Goal: Information Seeking & Learning: Find specific fact

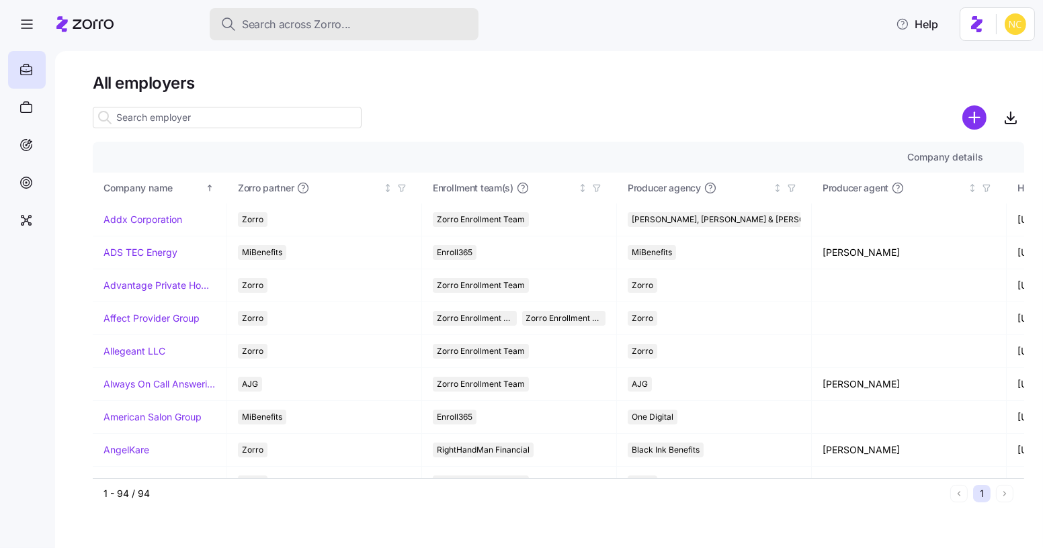
click at [339, 31] on button "Search across Zorro..." at bounding box center [344, 24] width 269 height 32
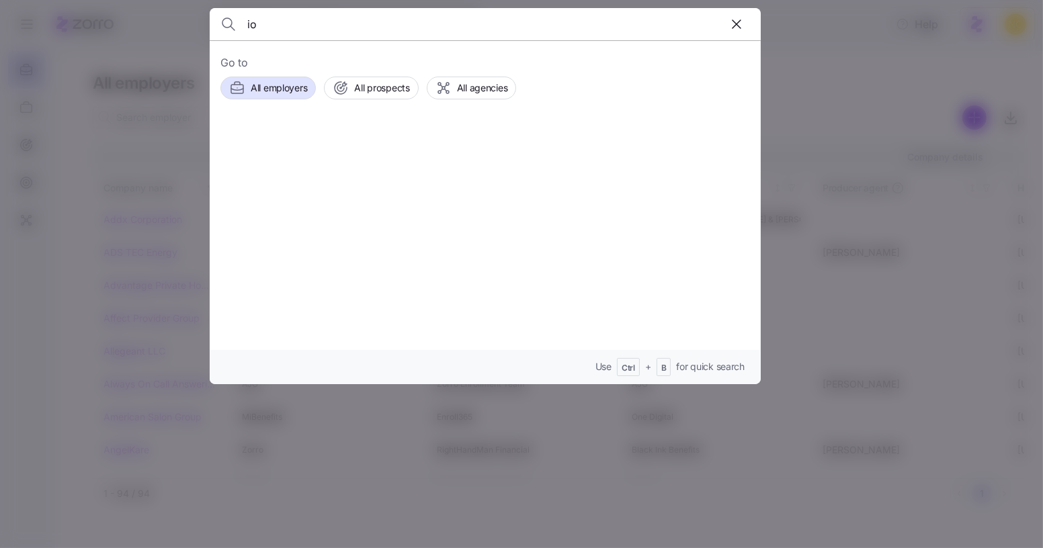
type input "i"
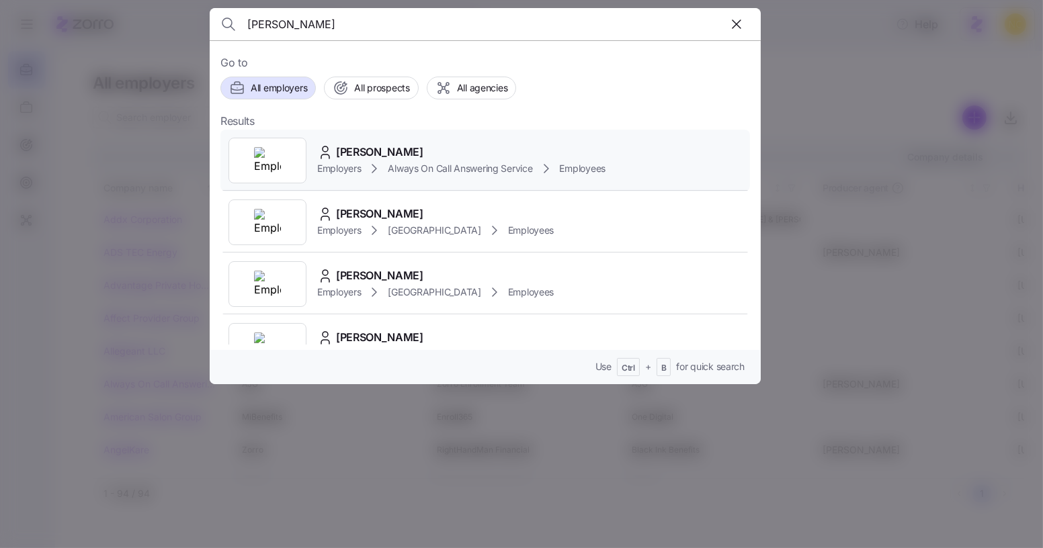
type input "olivia wilkett"
click at [524, 152] on div "Olivia R Wilkett" at bounding box center [461, 152] width 288 height 17
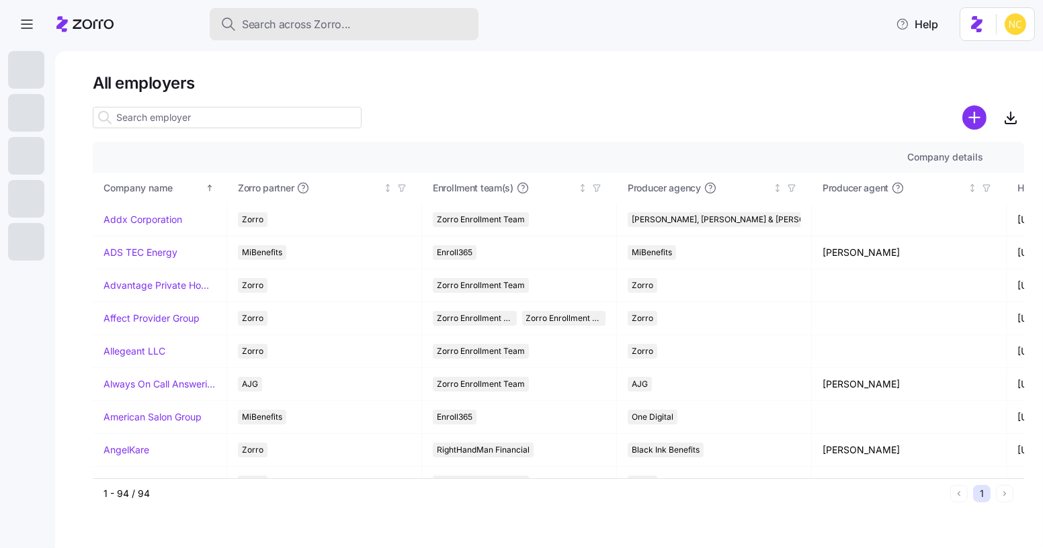
click at [315, 27] on span "Search across Zorro..." at bounding box center [296, 24] width 109 height 17
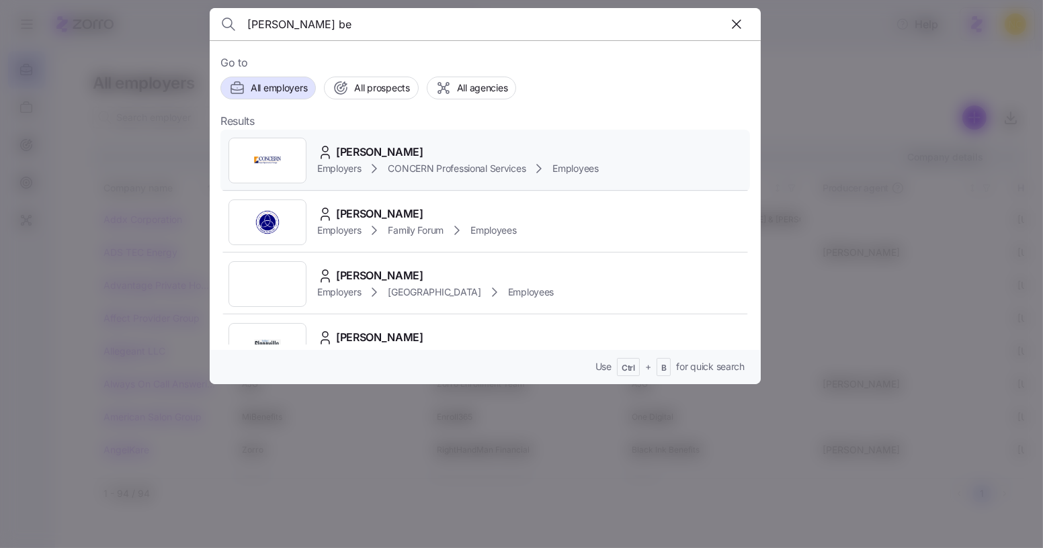
type input "trista be"
click at [381, 149] on span "Trista Bennett" at bounding box center [379, 152] width 87 height 17
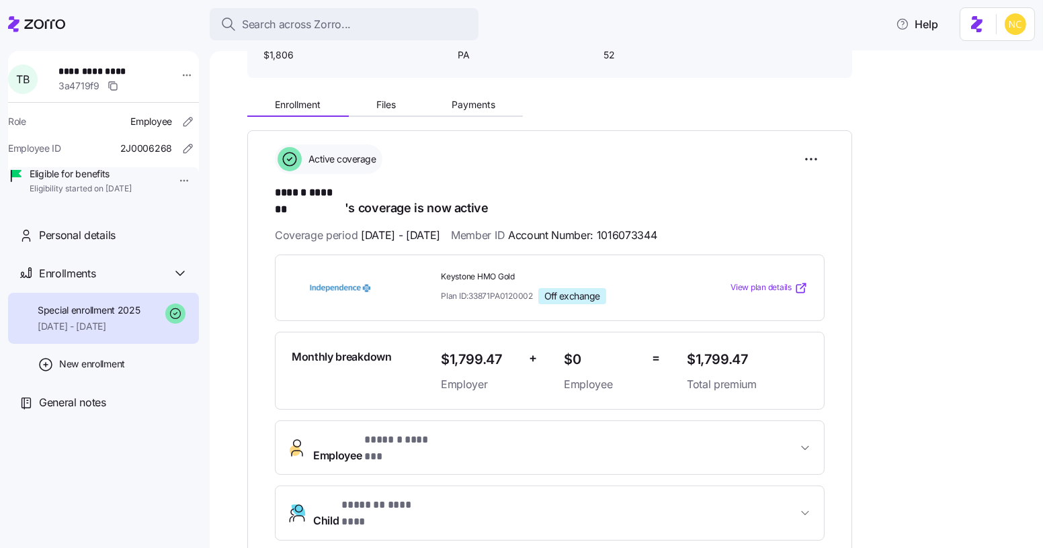
scroll to position [125, 0]
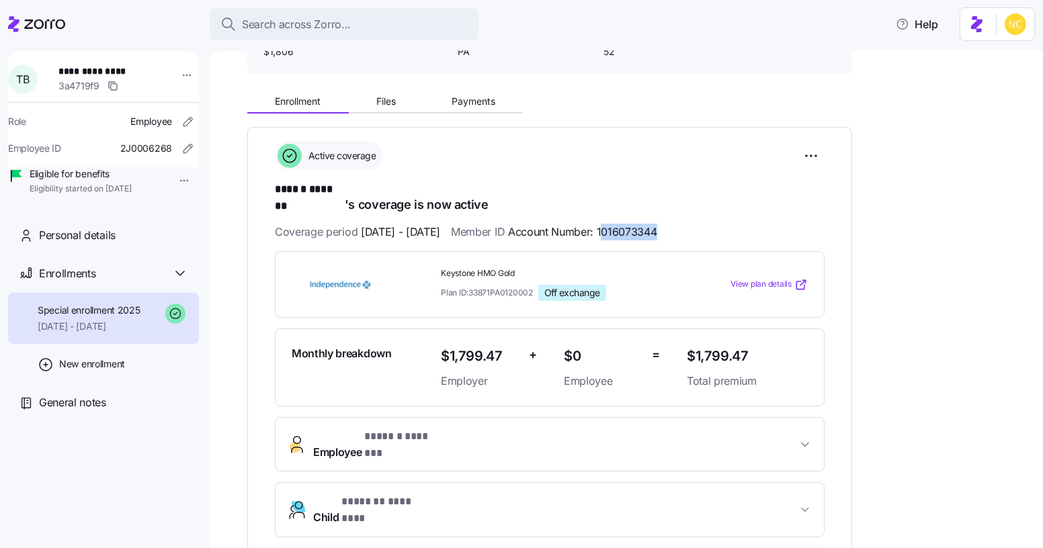
drag, startPoint x: 727, startPoint y: 223, endPoint x: 638, endPoint y: 222, distance: 88.7
click at [638, 224] on div "Coverage period 03/01/2025 - 12/31/2025 Member ID Account Number: 1016073344" at bounding box center [550, 232] width 550 height 17
click at [638, 224] on span "Account Number: 1016073344" at bounding box center [582, 232] width 149 height 17
drag, startPoint x: 636, startPoint y: 220, endPoint x: 706, endPoint y: 220, distance: 69.2
click at [717, 231] on div "**********" at bounding box center [550, 367] width 550 height 452
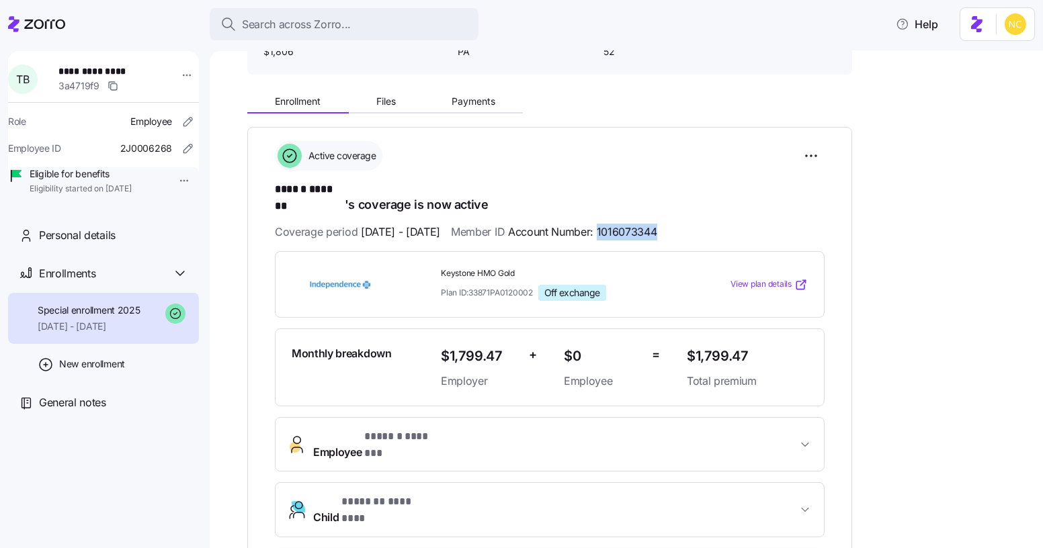
copy span "1016073344"
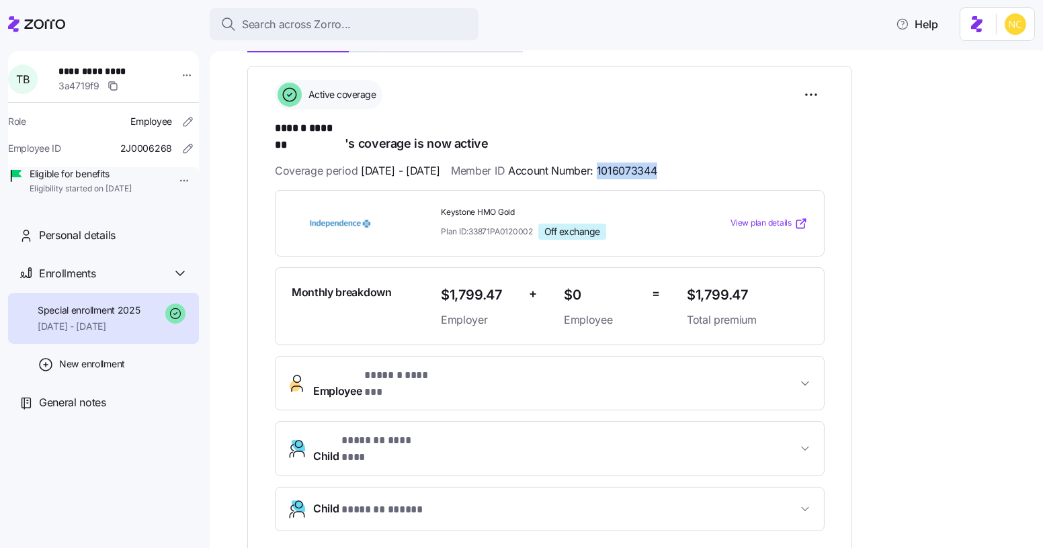
click at [488, 368] on span "Employee * ****** ******* *" at bounding box center [555, 384] width 484 height 32
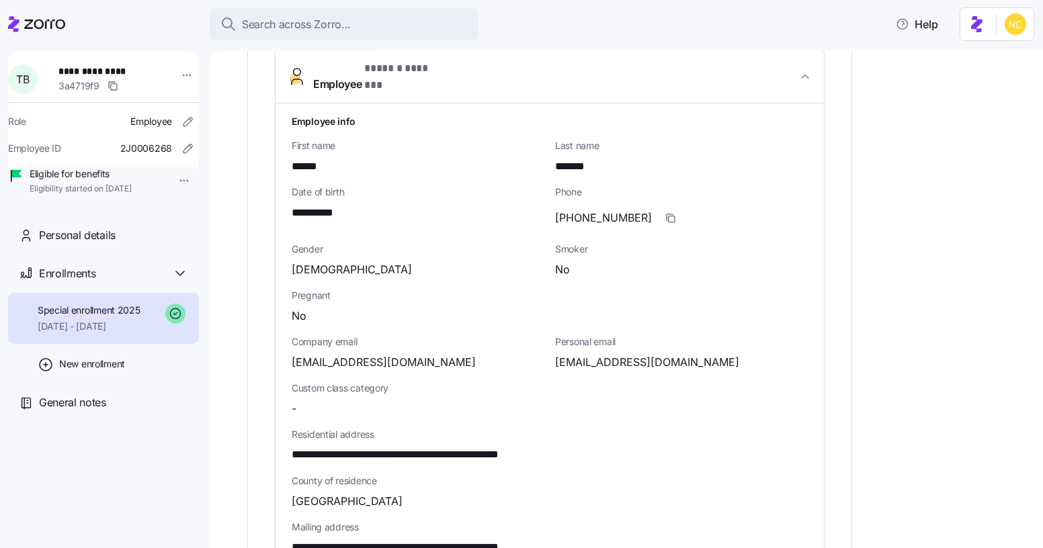
scroll to position [553, 0]
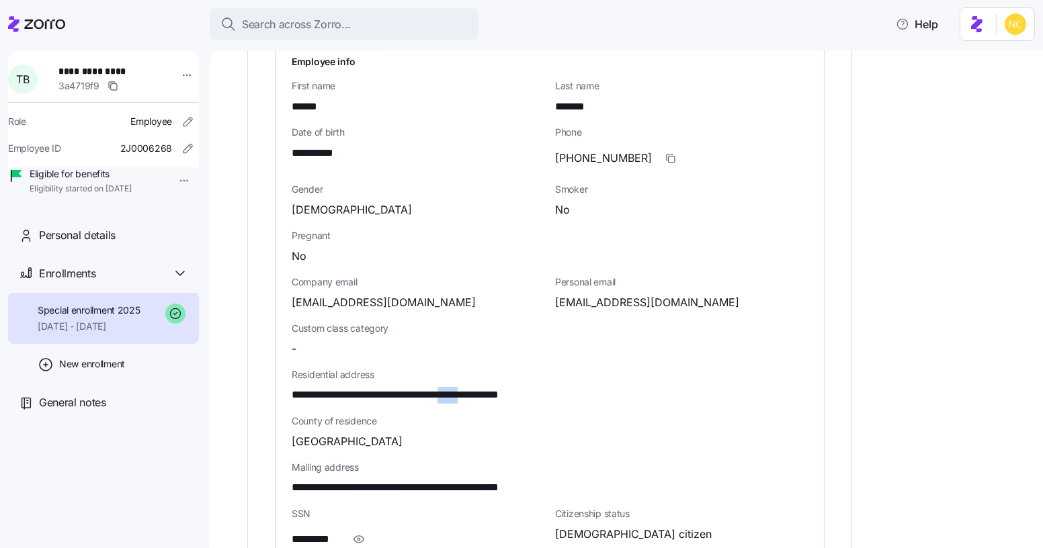
drag, startPoint x: 474, startPoint y: 366, endPoint x: 506, endPoint y: 374, distance: 32.4
click at [506, 387] on span "**********" at bounding box center [429, 395] width 274 height 17
copy span "*****"
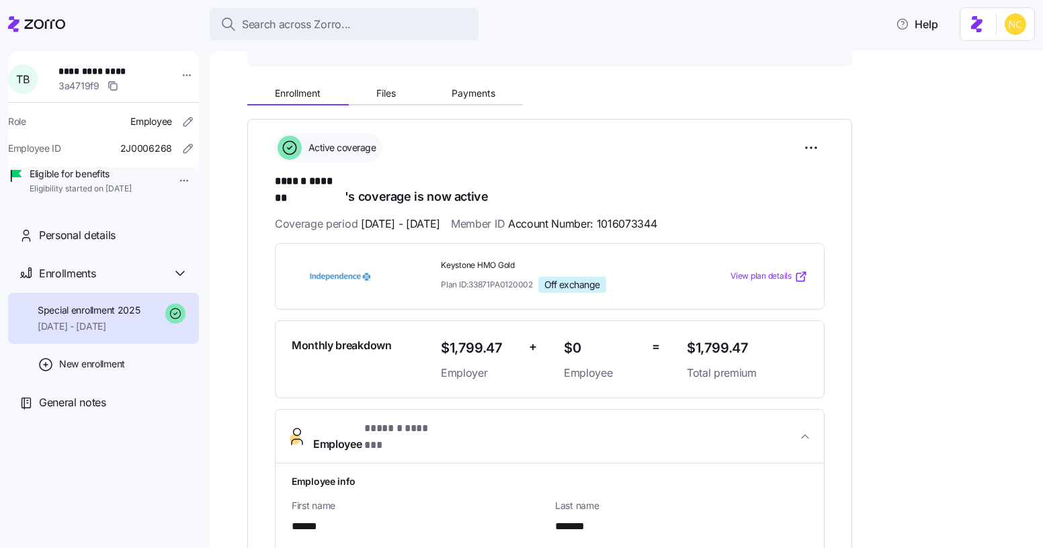
scroll to position [125, 0]
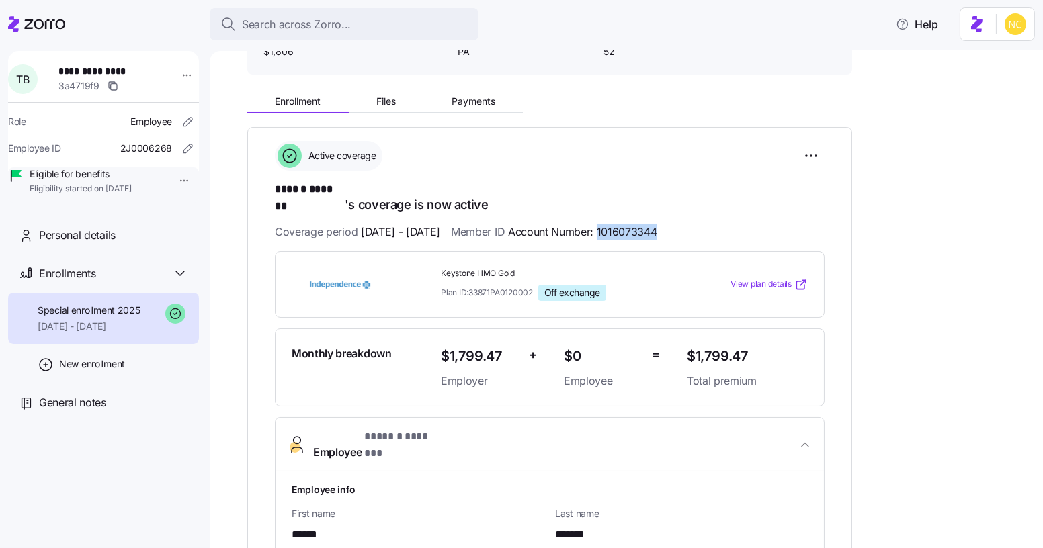
drag, startPoint x: 636, startPoint y: 219, endPoint x: 722, endPoint y: 218, distance: 86.0
click at [722, 224] on div "Coverage period 03/01/2025 - 12/31/2025 Member ID Account Number: 1016073344" at bounding box center [550, 232] width 550 height 17
copy span "1016073344"
click at [454, 103] on span "Payments" at bounding box center [474, 101] width 44 height 9
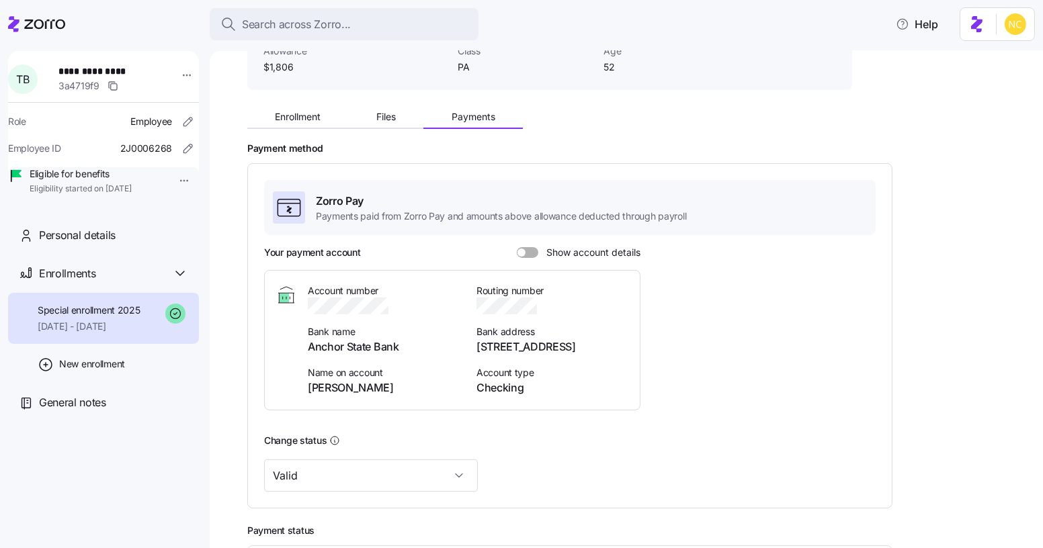
scroll to position [122, 0]
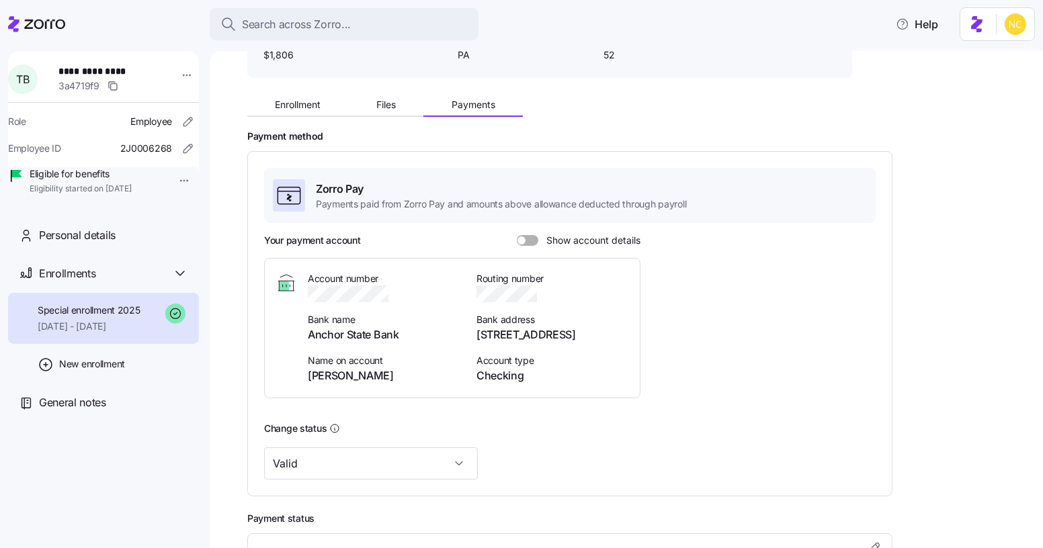
click at [531, 238] on span at bounding box center [532, 240] width 13 height 11
click at [517, 235] on input "Show account details" at bounding box center [517, 235] width 0 height 0
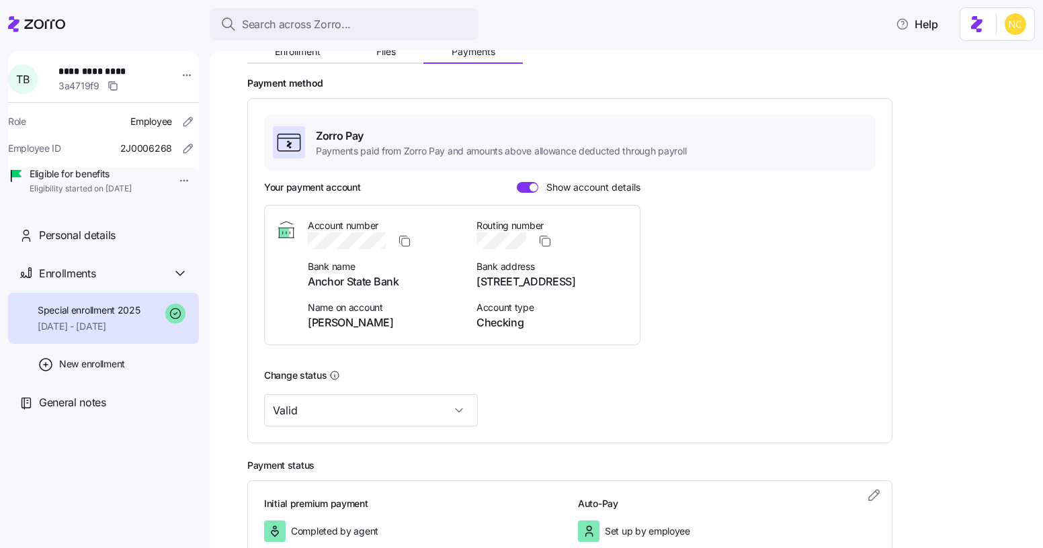
scroll to position [183, 0]
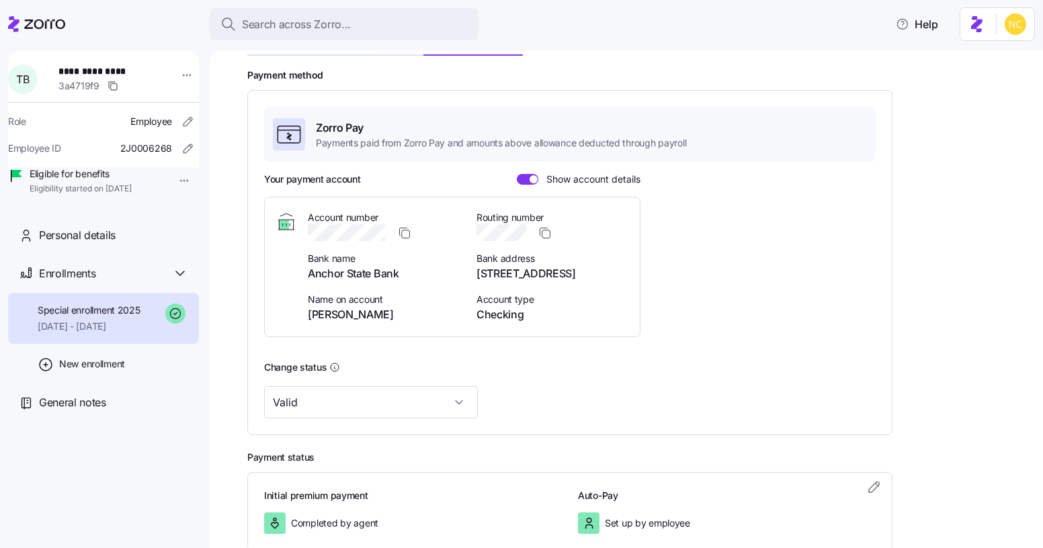
click at [402, 228] on icon "button" at bounding box center [404, 232] width 13 height 13
click at [544, 233] on icon "button" at bounding box center [544, 232] width 13 height 13
click at [542, 228] on icon "button" at bounding box center [544, 232] width 13 height 13
drag, startPoint x: 409, startPoint y: 238, endPoint x: 407, endPoint y: 211, distance: 26.9
click at [409, 237] on span "button" at bounding box center [404, 233] width 15 height 15
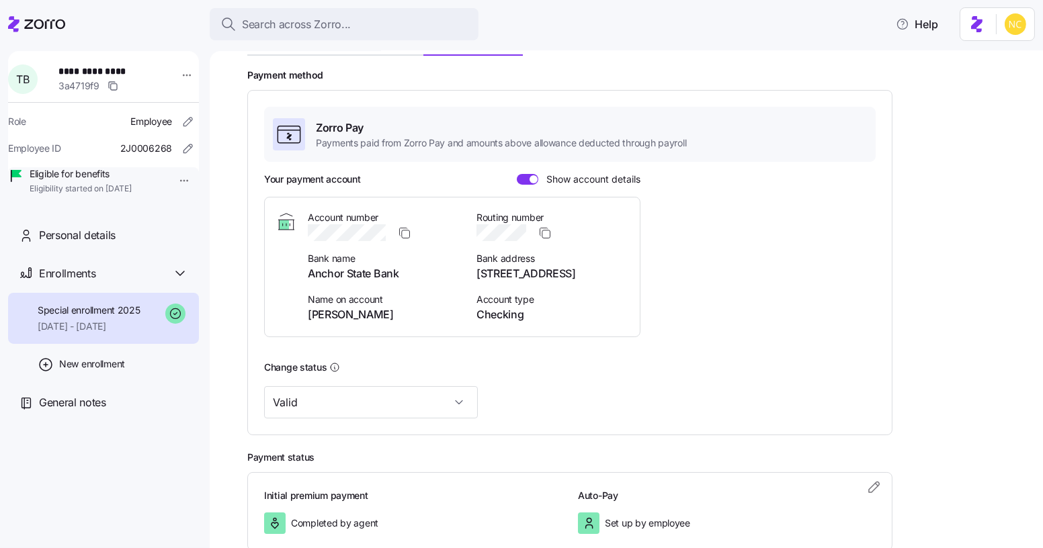
drag, startPoint x: 401, startPoint y: 230, endPoint x: 364, endPoint y: 1, distance: 231.5
click at [403, 226] on icon "button" at bounding box center [404, 232] width 13 height 13
click at [400, 233] on icon "button" at bounding box center [404, 232] width 13 height 13
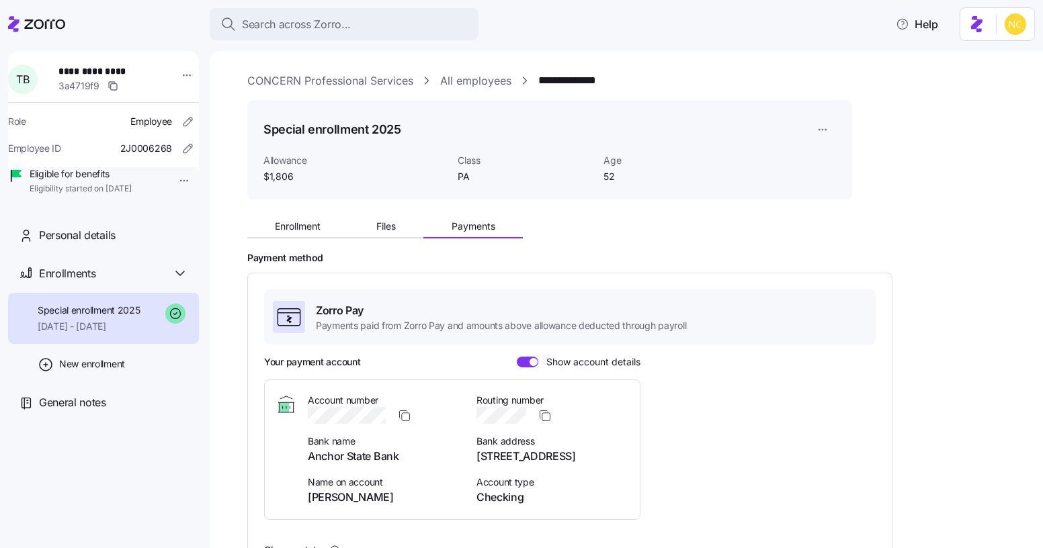
click at [319, 214] on div "Enrollment Files Payments" at bounding box center [549, 224] width 605 height 28
click at [319, 220] on button "Enrollment" at bounding box center [297, 226] width 101 height 20
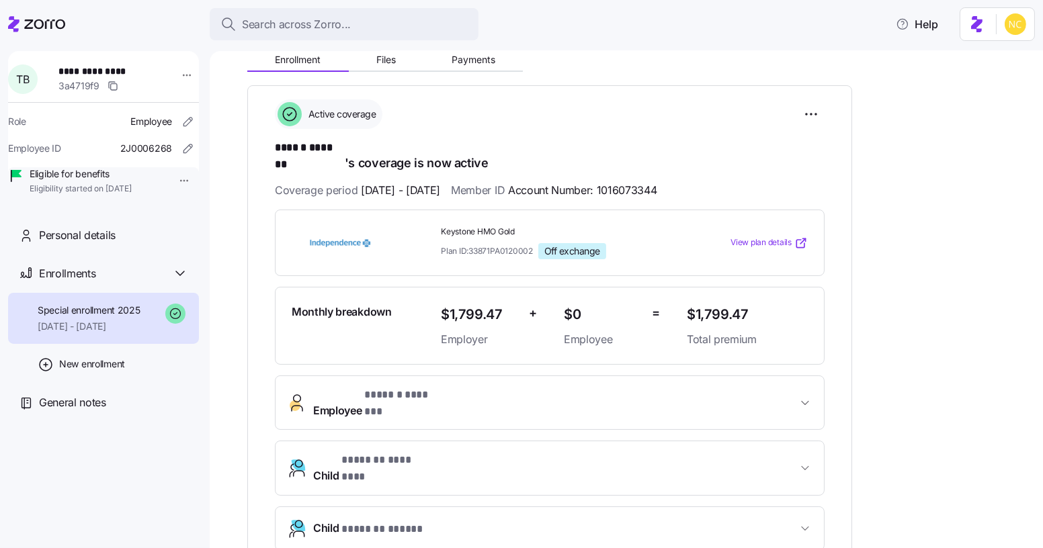
scroll to position [183, 0]
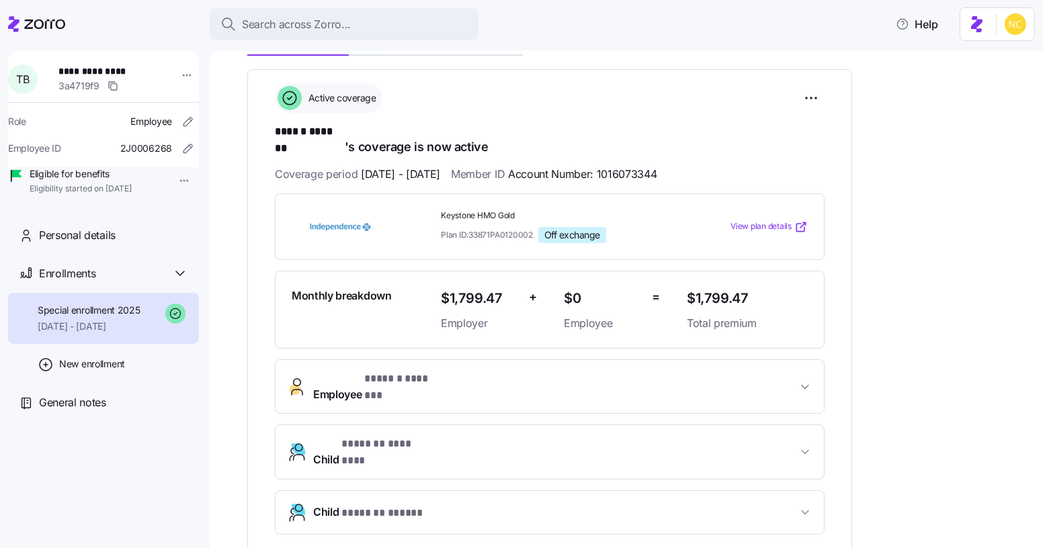
click at [434, 360] on button "Employee * ****** ******* *" at bounding box center [550, 387] width 548 height 54
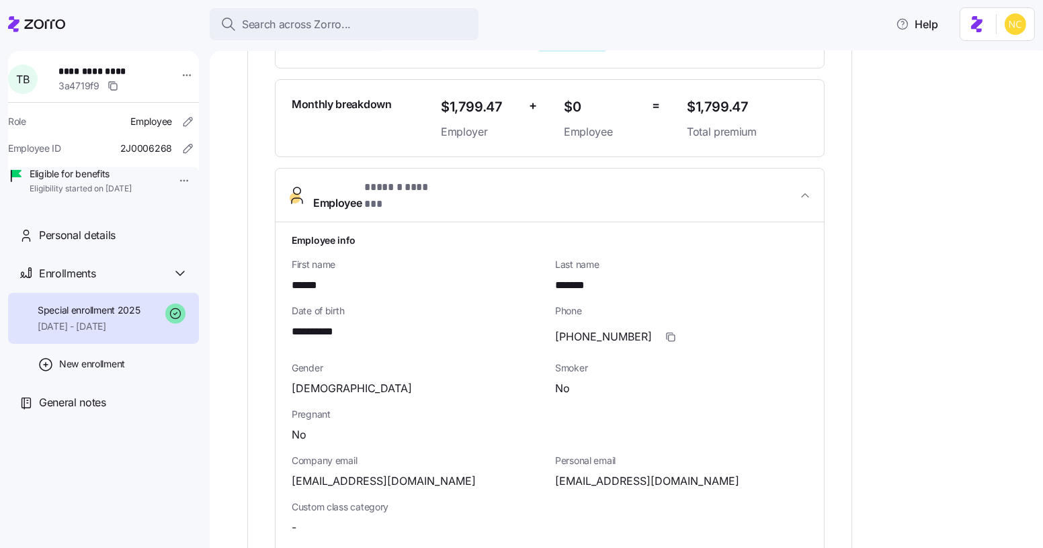
scroll to position [427, 0]
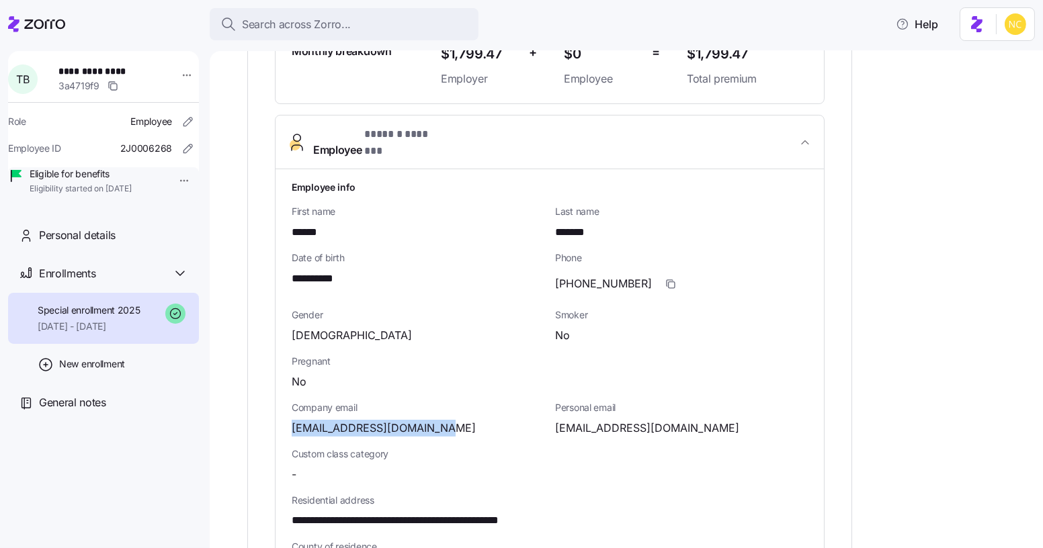
drag, startPoint x: 331, startPoint y: 390, endPoint x: 475, endPoint y: 399, distance: 144.8
click at [475, 399] on div "**********" at bounding box center [550, 511] width 548 height 684
copy span "[EMAIL_ADDRESS][DOMAIN_NAME]"
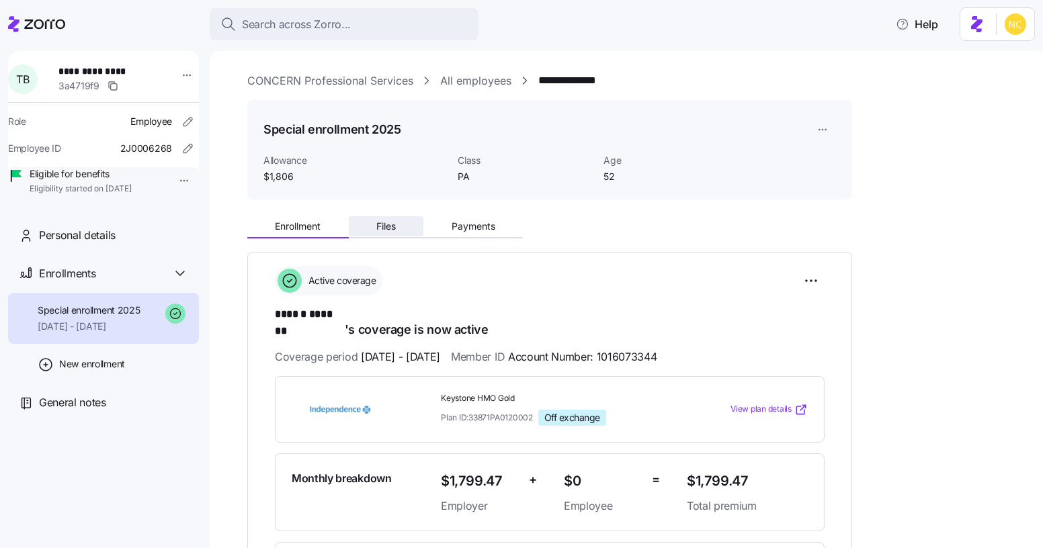
scroll to position [0, 0]
click at [300, 73] on link "CONCERN Professional Services" at bounding box center [330, 81] width 166 height 17
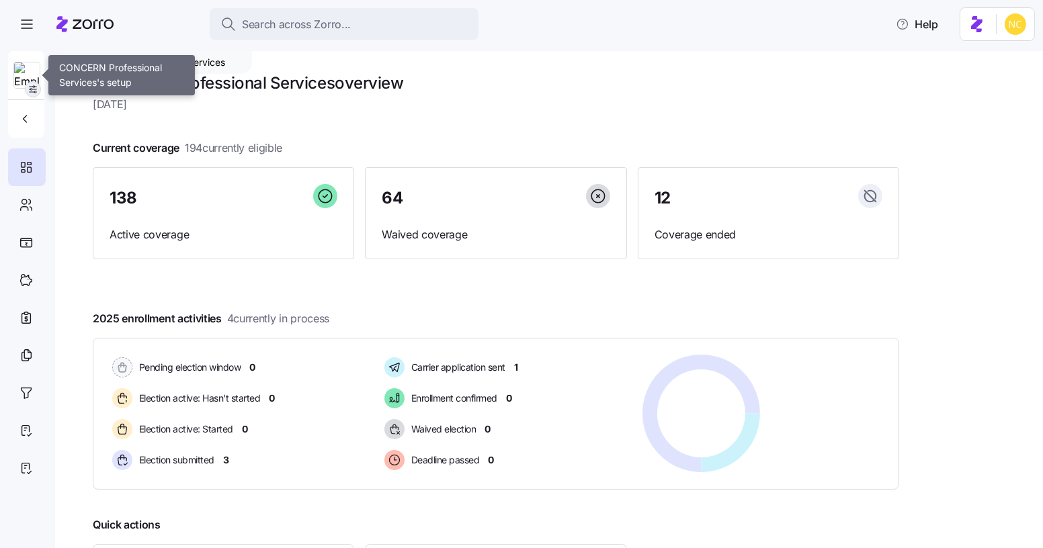
click at [28, 82] on div at bounding box center [26, 75] width 27 height 27
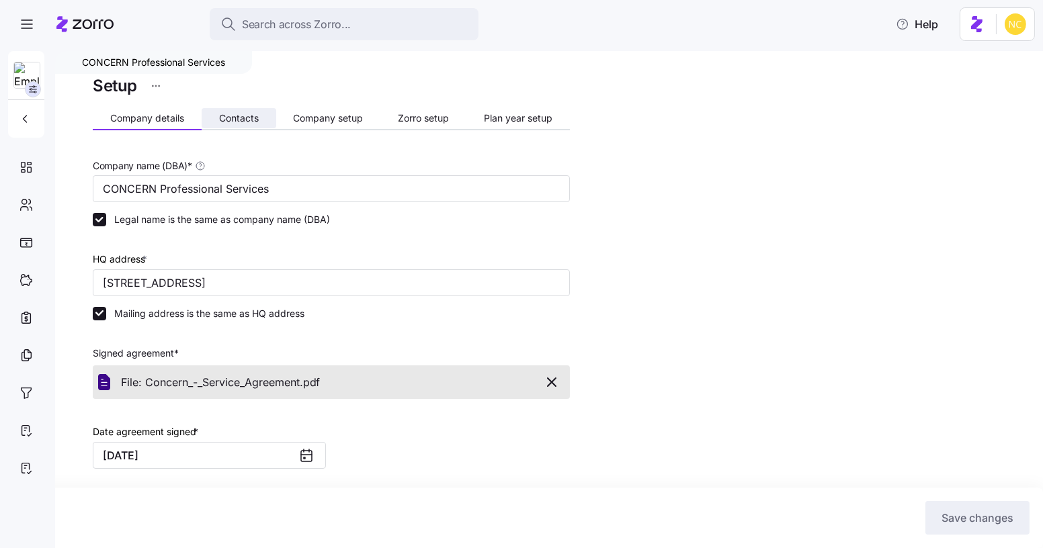
click at [252, 124] on button "Contacts" at bounding box center [239, 118] width 75 height 20
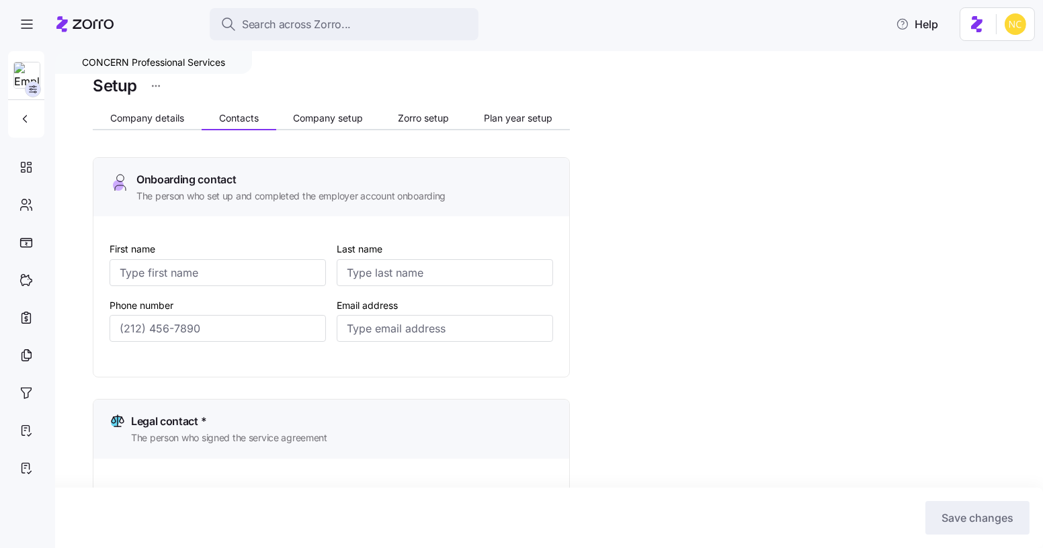
type input "Gordon"
type input "May"
type input "gmay@concern4kids.org"
type input "Gordon"
type input "May"
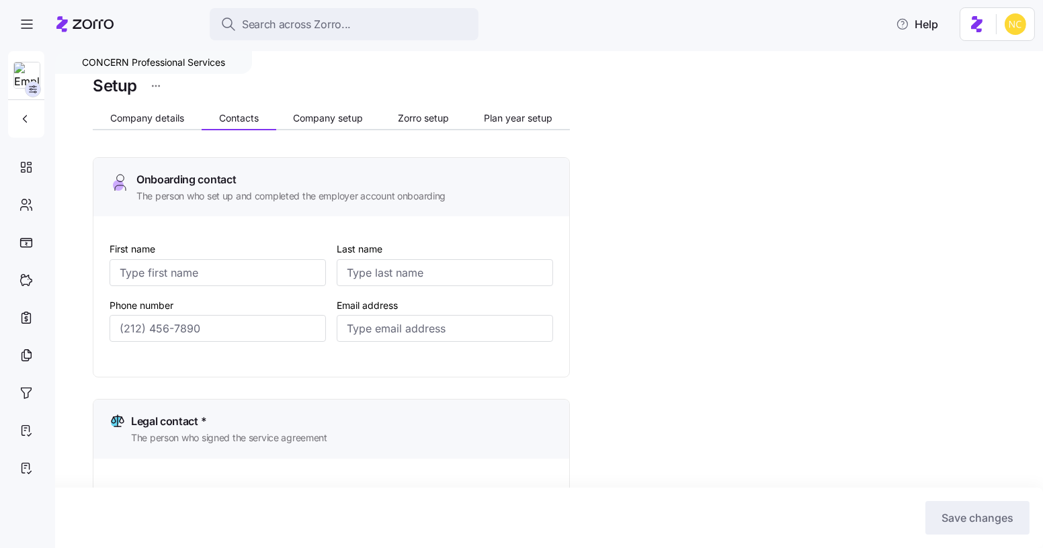
type input "gmay@concern4kids.org"
type input "Melissa"
type input "Newton"
type input "mnewton@concern4kids.org"
type input "Shannon"
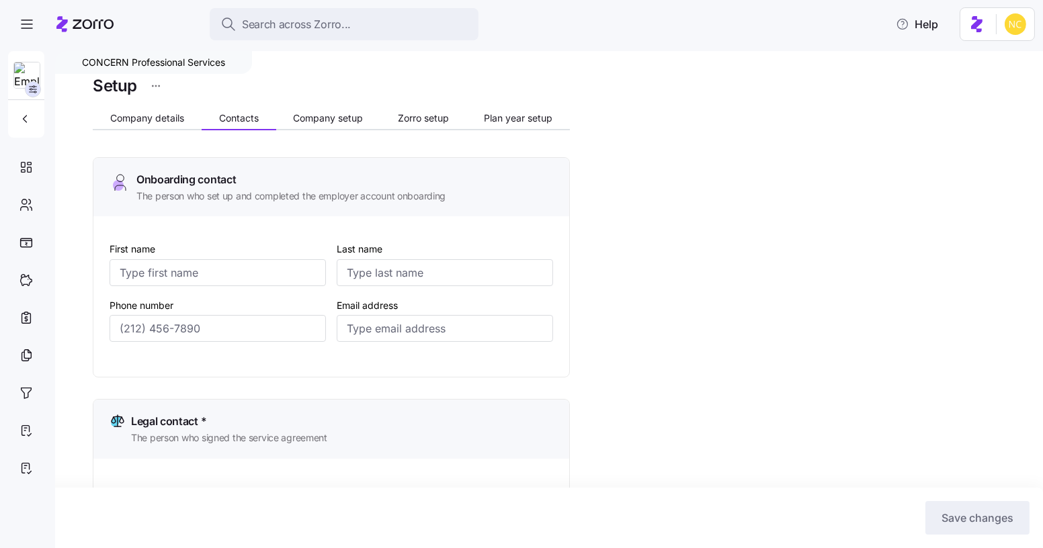
type input "Coscia"
type input "ap-billing@concern4kids.org"
type input "(484) 578-9600"
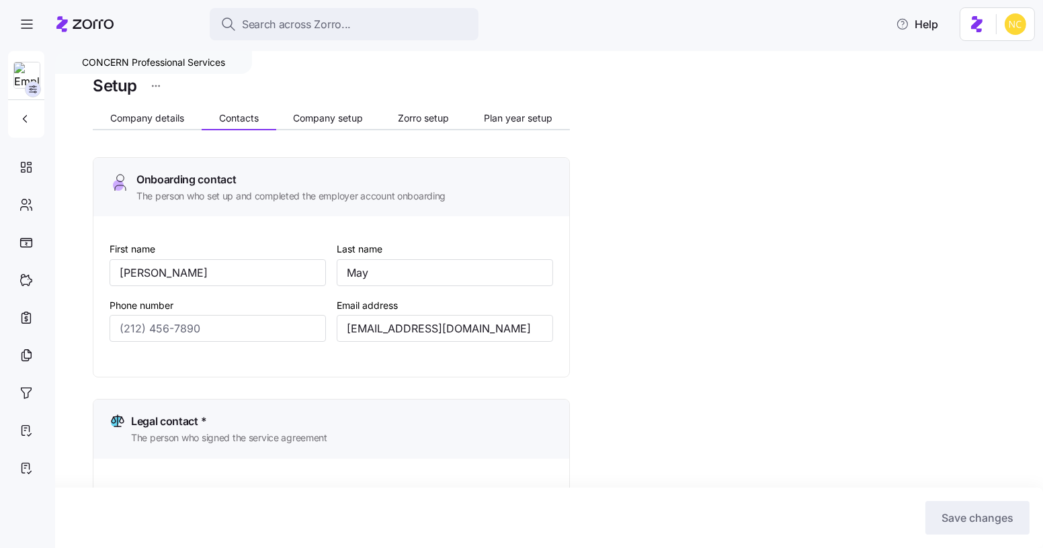
type input "(484) 578-9600"
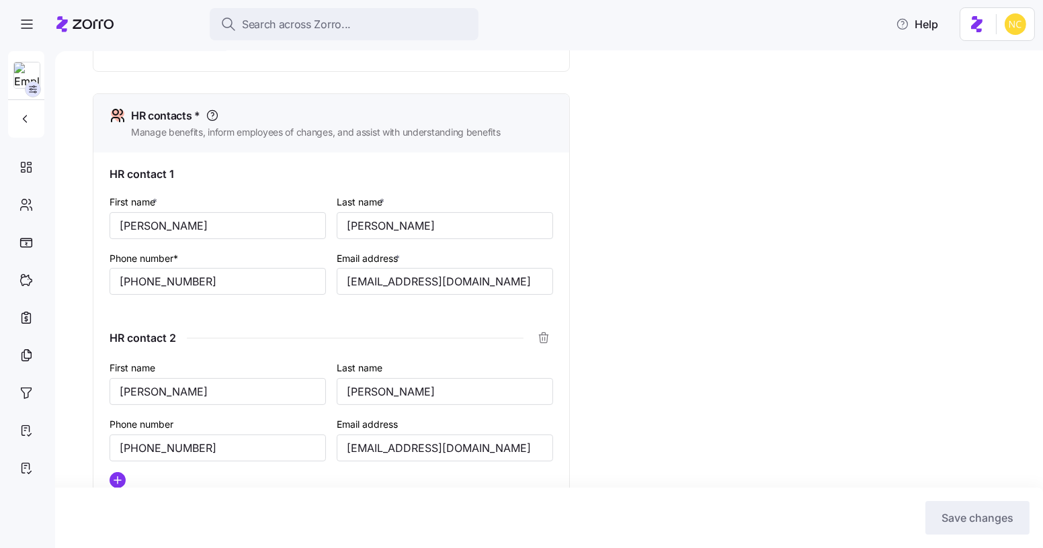
scroll to position [611, 0]
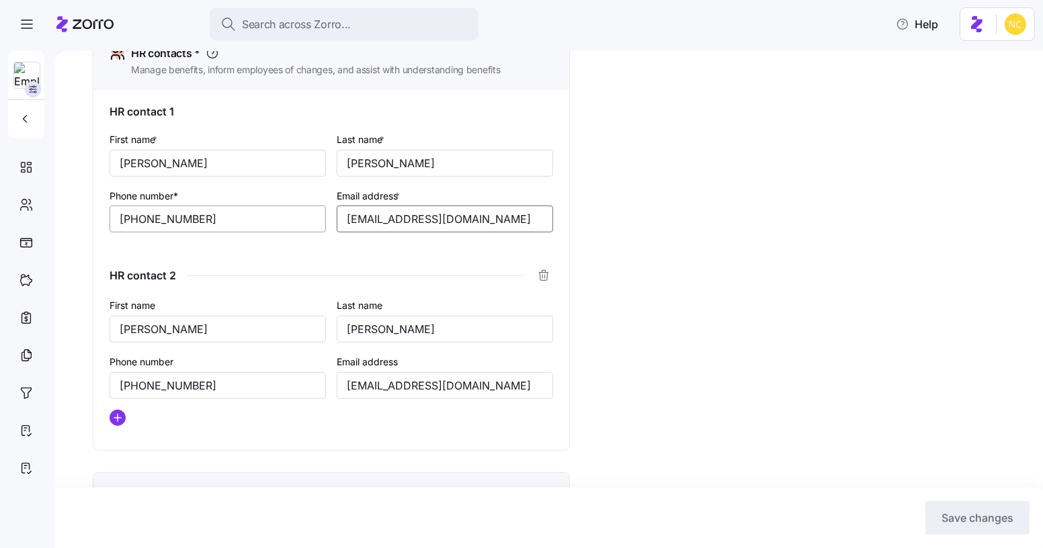
drag, startPoint x: 530, startPoint y: 223, endPoint x: 300, endPoint y: 224, distance: 230.5
click at [300, 224] on div "First name * Melissa Last name * Newton Phone number* (484) 578-9600 Email addr…" at bounding box center [331, 193] width 454 height 134
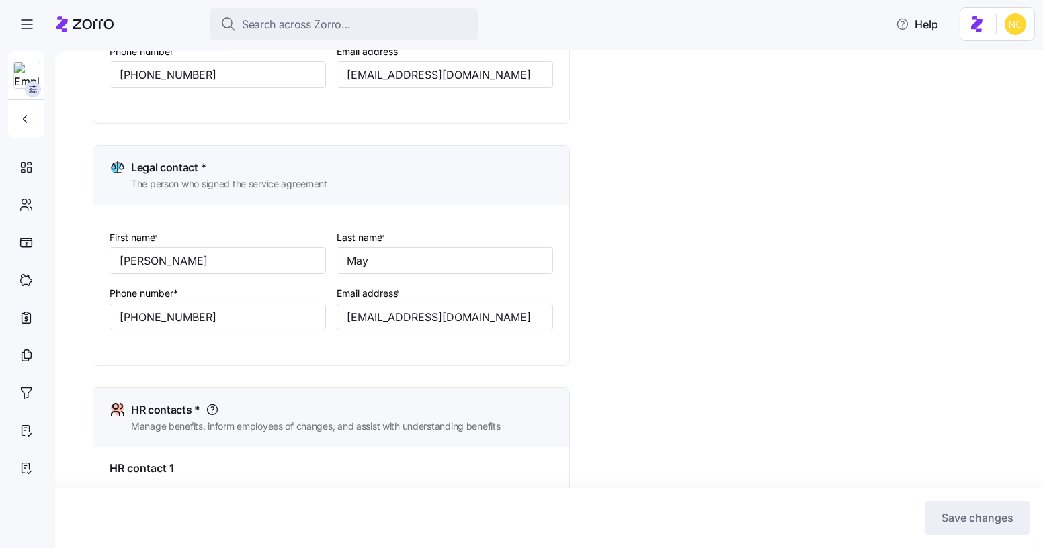
scroll to position [244, 0]
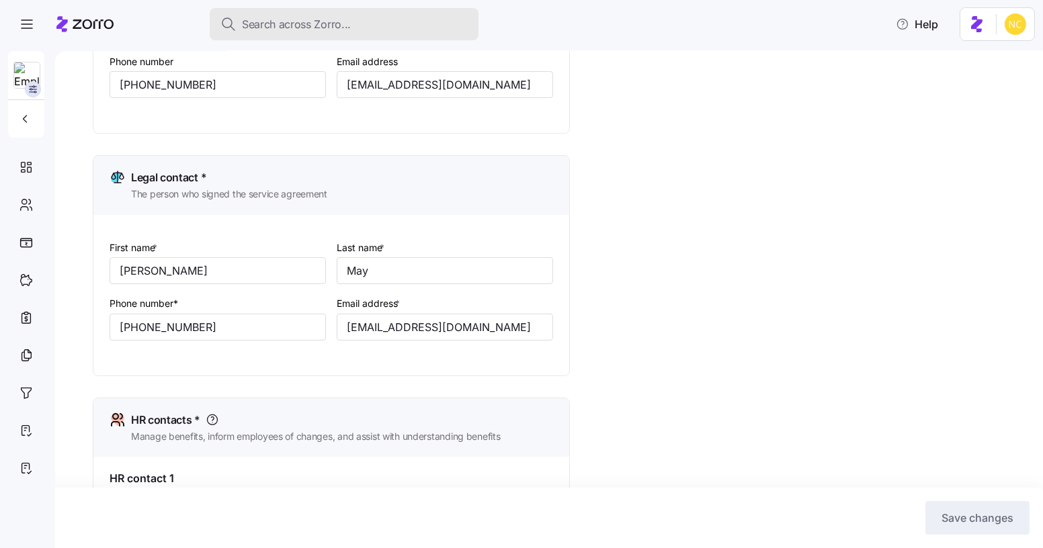
click at [310, 33] on button "Search across Zorro..." at bounding box center [344, 24] width 269 height 32
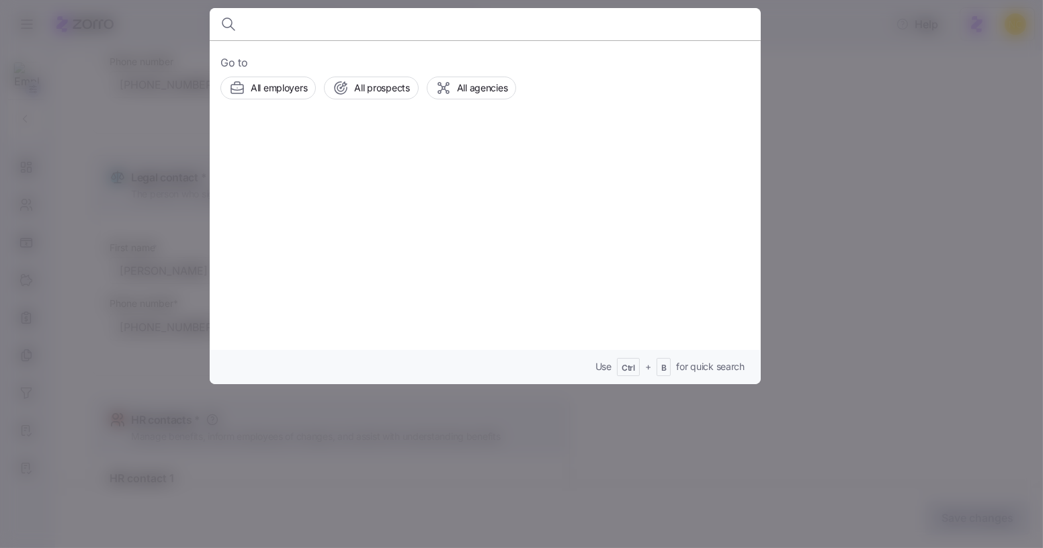
drag, startPoint x: 901, startPoint y: 149, endPoint x: 534, endPoint y: 82, distance: 373.0
click at [893, 143] on div at bounding box center [521, 274] width 1043 height 548
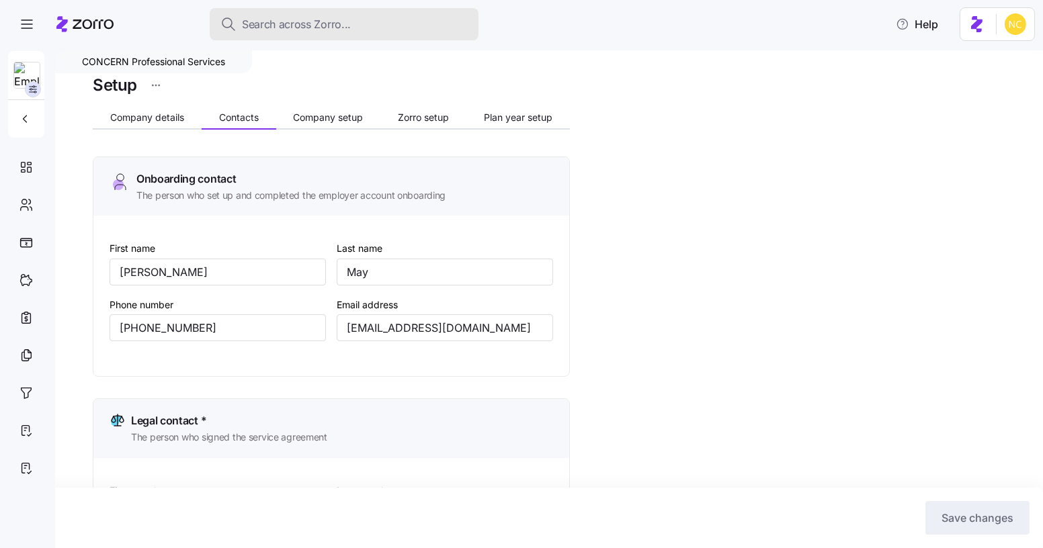
scroll to position [0, 0]
click at [286, 33] on button "Search across Zorro..." at bounding box center [344, 24] width 269 height 32
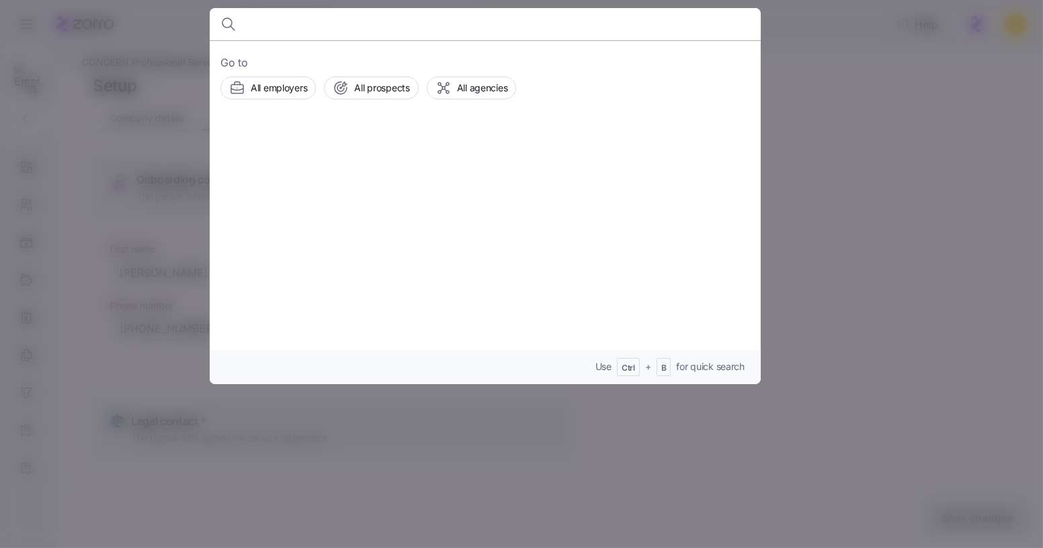
click at [617, 5] on div at bounding box center [521, 274] width 1043 height 548
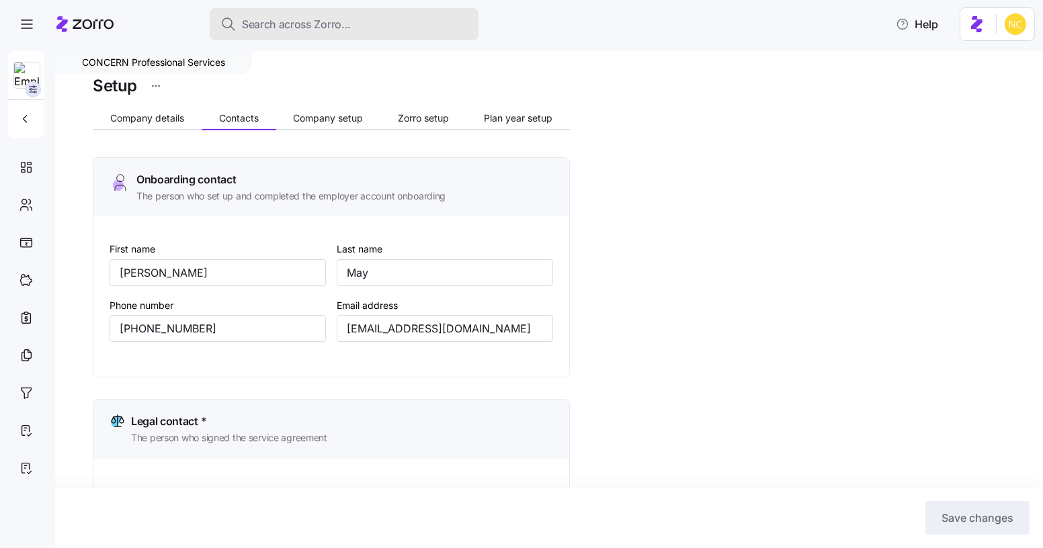
click at [356, 28] on div "Search across Zorro..." at bounding box center [343, 24] width 247 height 17
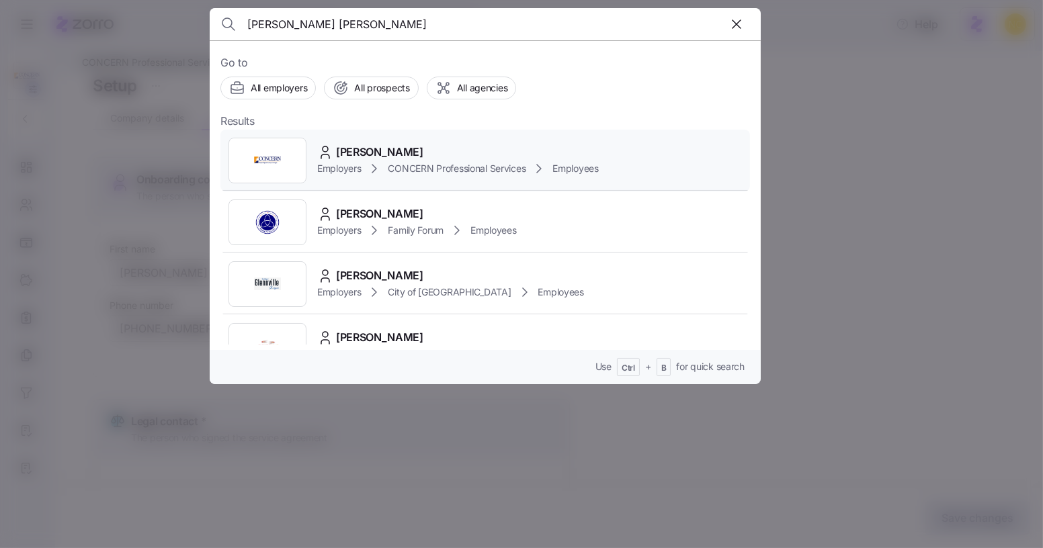
type input "[PERSON_NAME] [PERSON_NAME]"
click at [456, 144] on div "[PERSON_NAME]" at bounding box center [458, 152] width 282 height 17
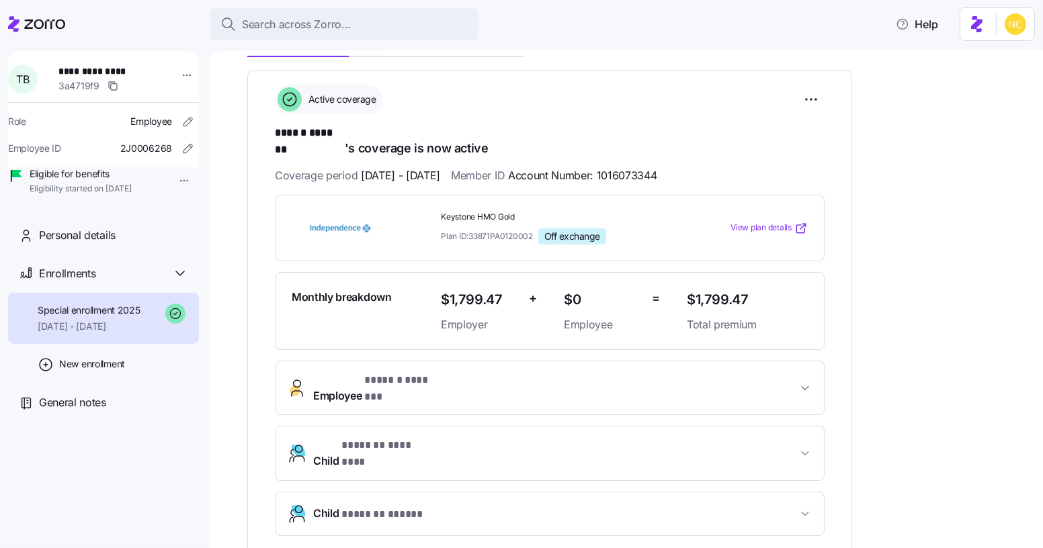
scroll to position [183, 0]
drag, startPoint x: 695, startPoint y: 163, endPoint x: 636, endPoint y: 165, distance: 58.5
click at [636, 166] on div "Coverage period [DATE] - [DATE] Member ID Account Number: 1016073344" at bounding box center [550, 174] width 550 height 17
copy span "1016073344"
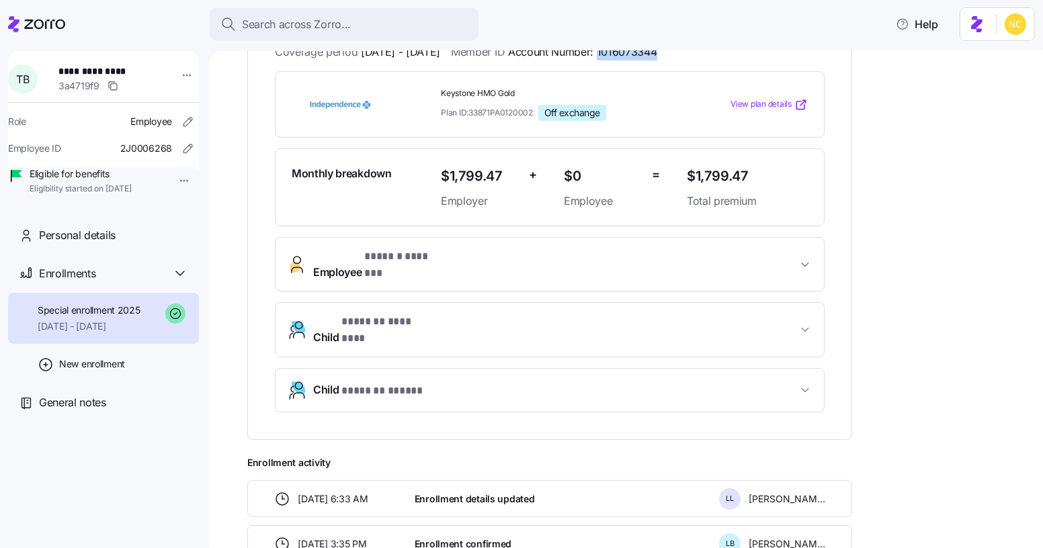
click at [386, 259] on button "Employee * ****** ******* *" at bounding box center [550, 265] width 548 height 54
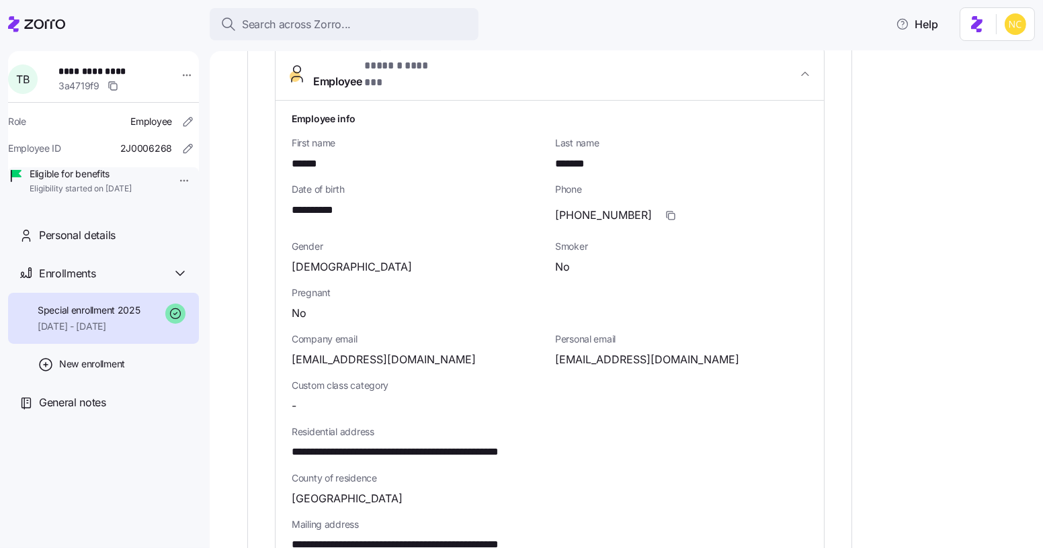
scroll to position [550, 0]
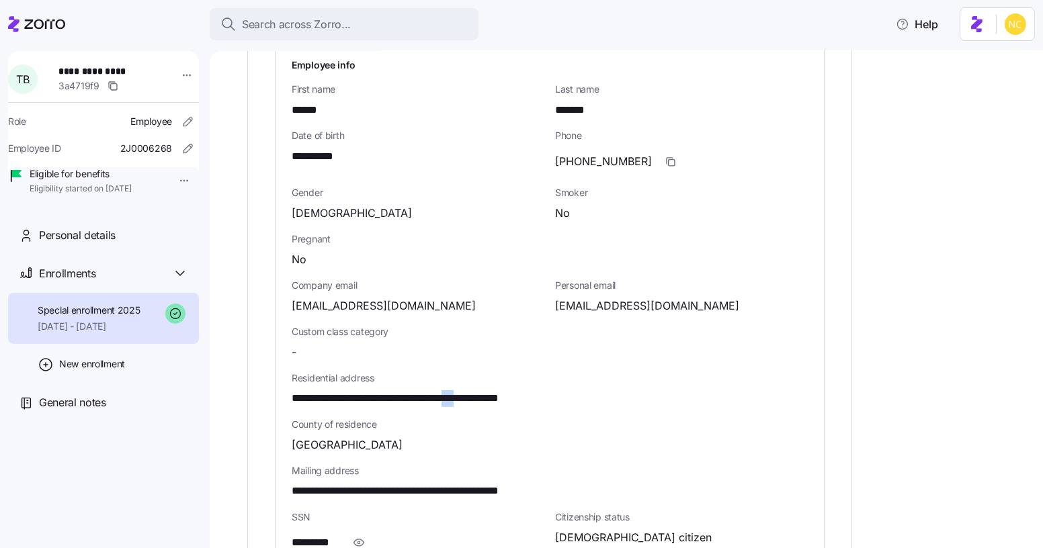
drag, startPoint x: 476, startPoint y: 372, endPoint x: 496, endPoint y: 373, distance: 20.2
click at [499, 390] on span "**********" at bounding box center [429, 398] width 274 height 17
click at [481, 390] on span "**********" at bounding box center [429, 398] width 274 height 17
drag, startPoint x: 474, startPoint y: 372, endPoint x: 512, endPoint y: 364, distance: 38.6
click at [505, 390] on span "**********" at bounding box center [429, 398] width 274 height 17
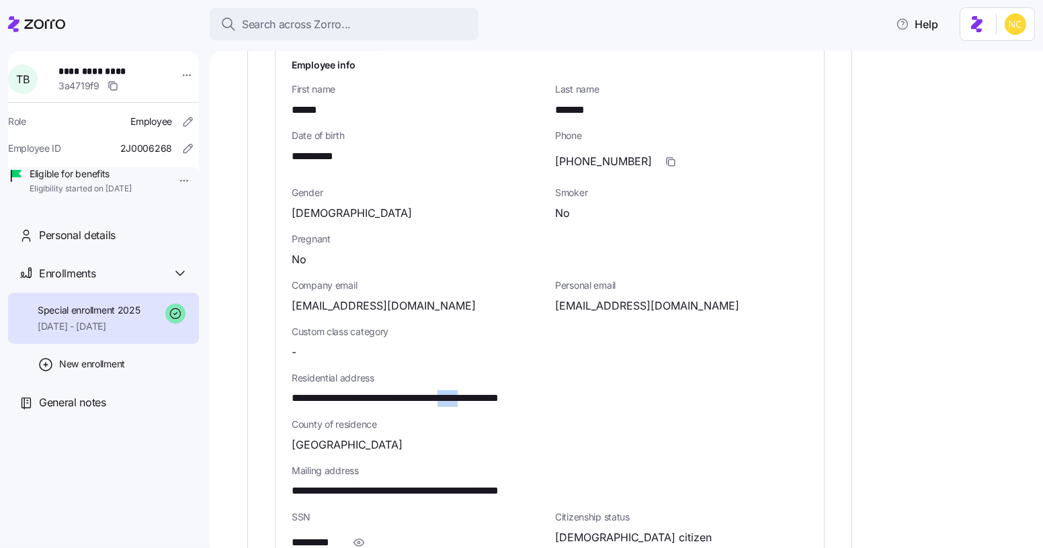
copy span "*****"
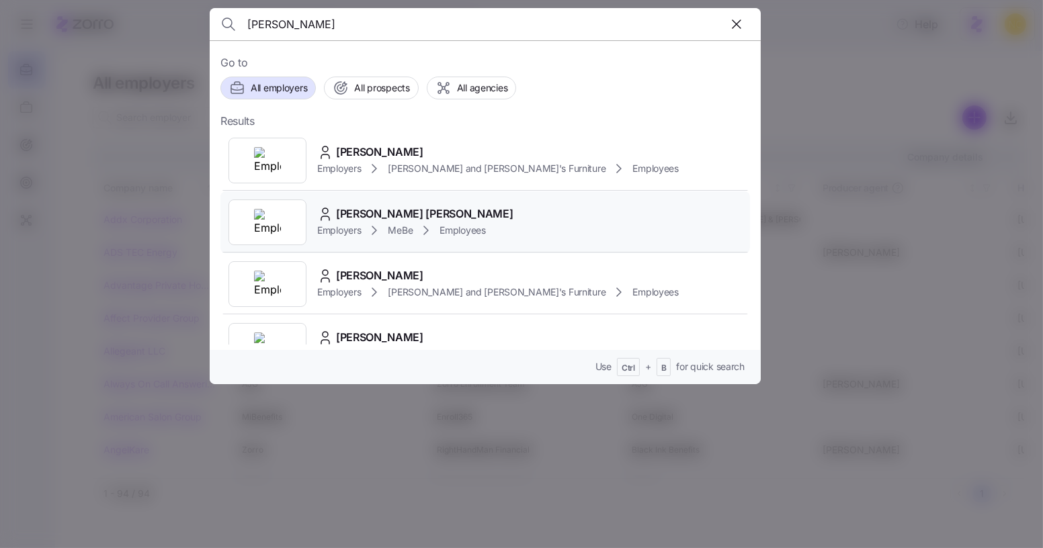
type input "[PERSON_NAME]"
click at [459, 219] on span "Carlos Gregorio Quiroz Gutierrez" at bounding box center [424, 214] width 177 height 17
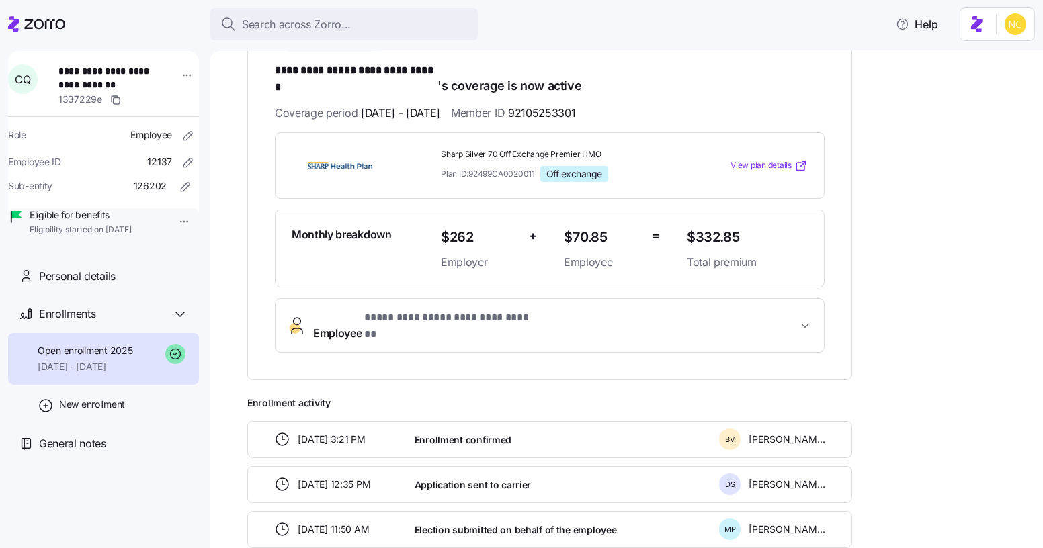
click at [526, 311] on span "**********" at bounding box center [447, 318] width 167 height 17
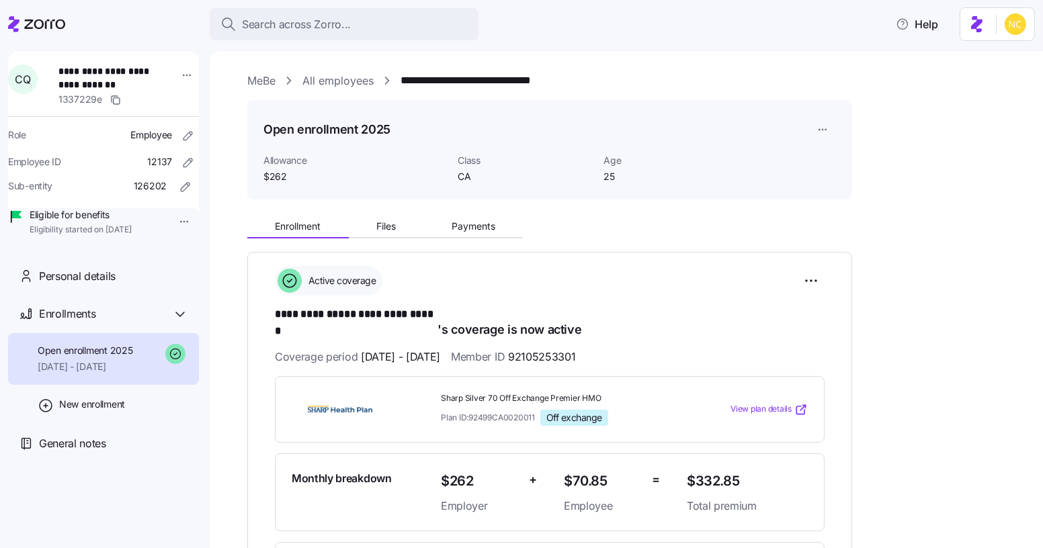
scroll to position [60, 0]
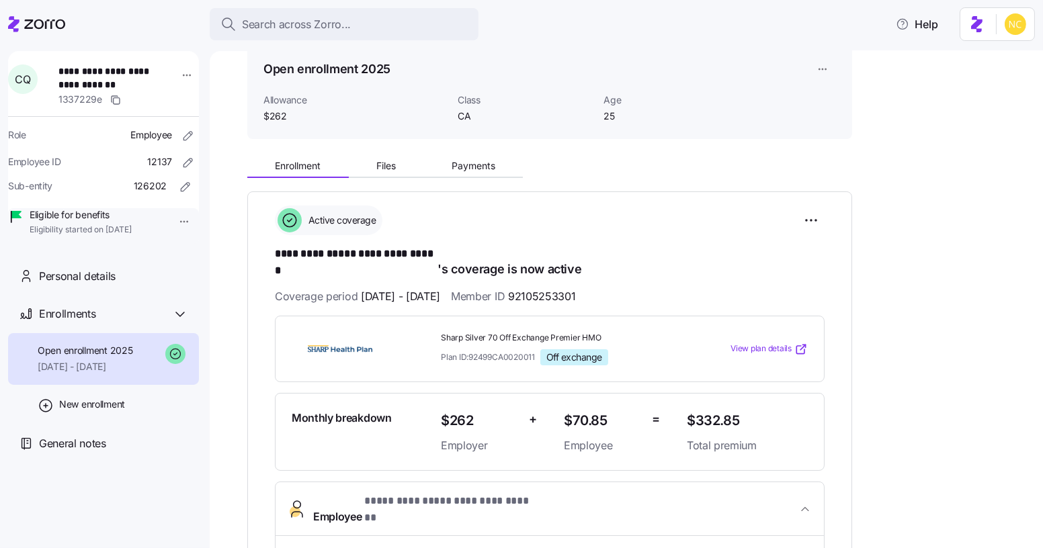
click at [592, 493] on span "**********" at bounding box center [555, 509] width 484 height 32
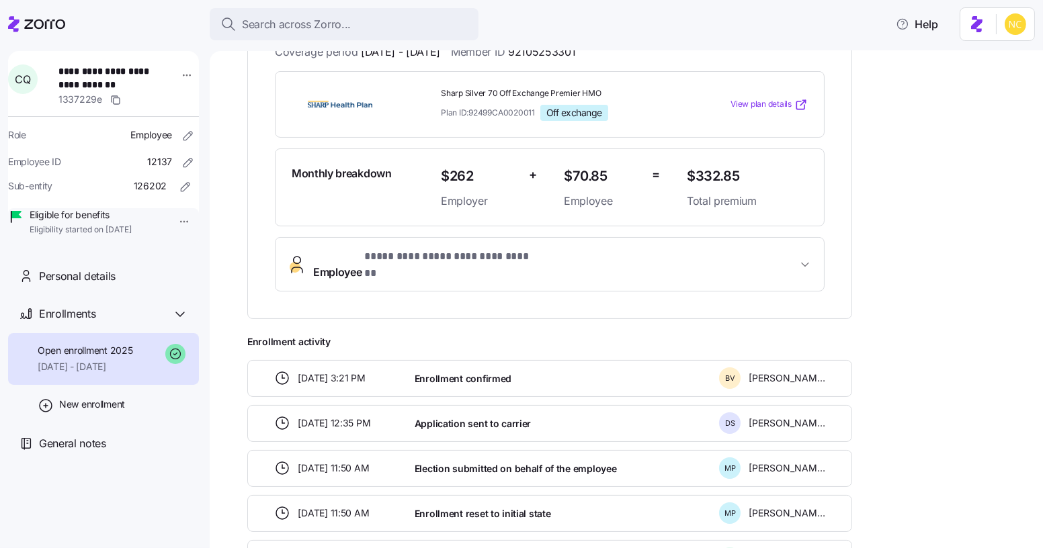
click at [440, 238] on button "**********" at bounding box center [550, 265] width 548 height 54
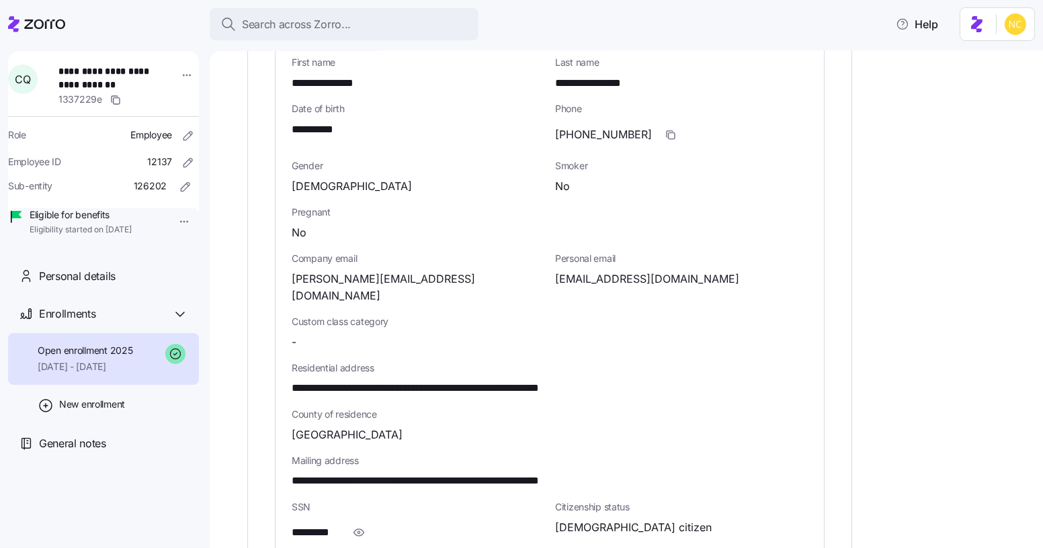
scroll to position [611, 0]
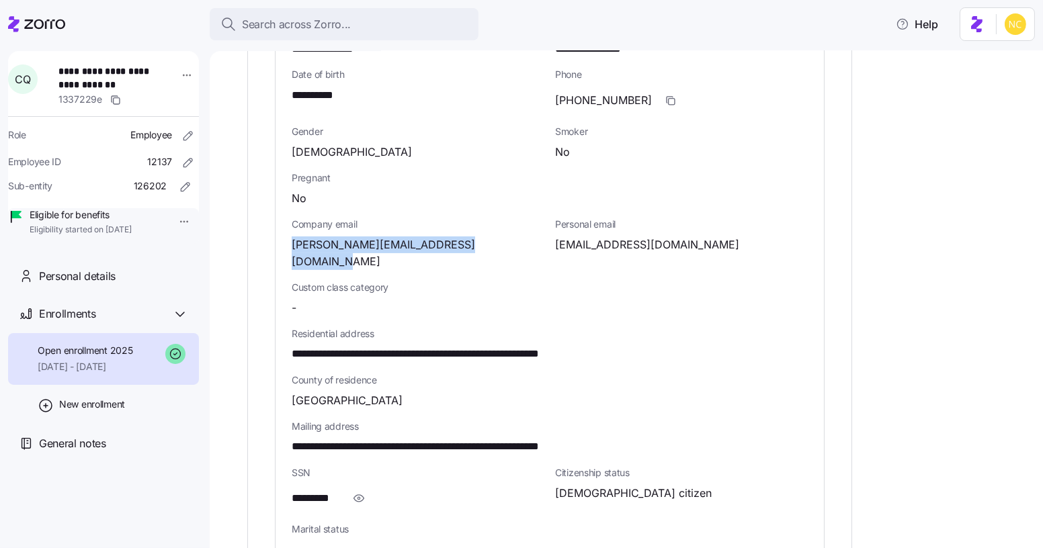
drag, startPoint x: 339, startPoint y: 217, endPoint x: 524, endPoint y: 216, distance: 184.8
click at [524, 216] on div "**********" at bounding box center [550, 336] width 548 height 701
copy span "carlos.quirozgutierrez@mebefamily.com"
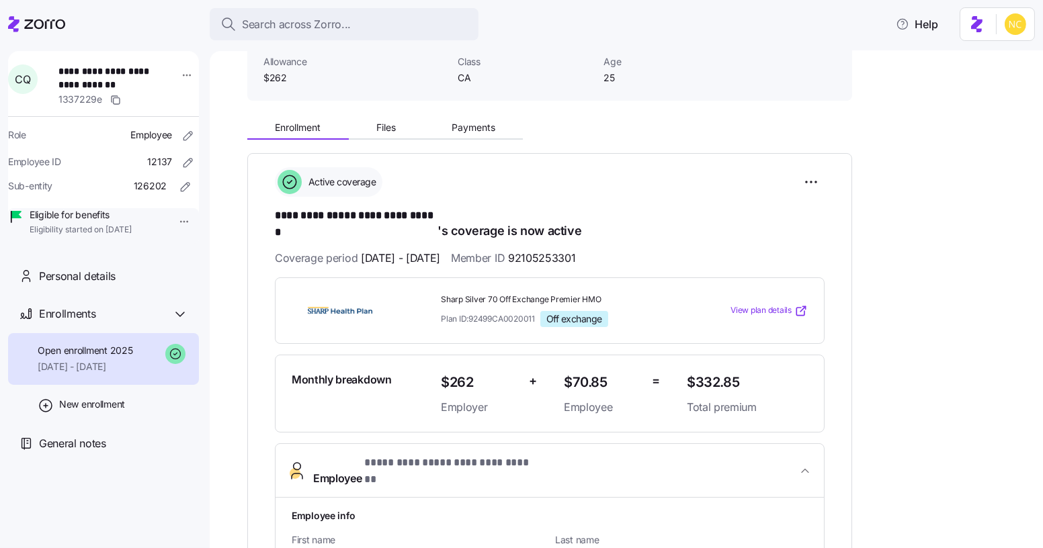
scroll to position [122, 0]
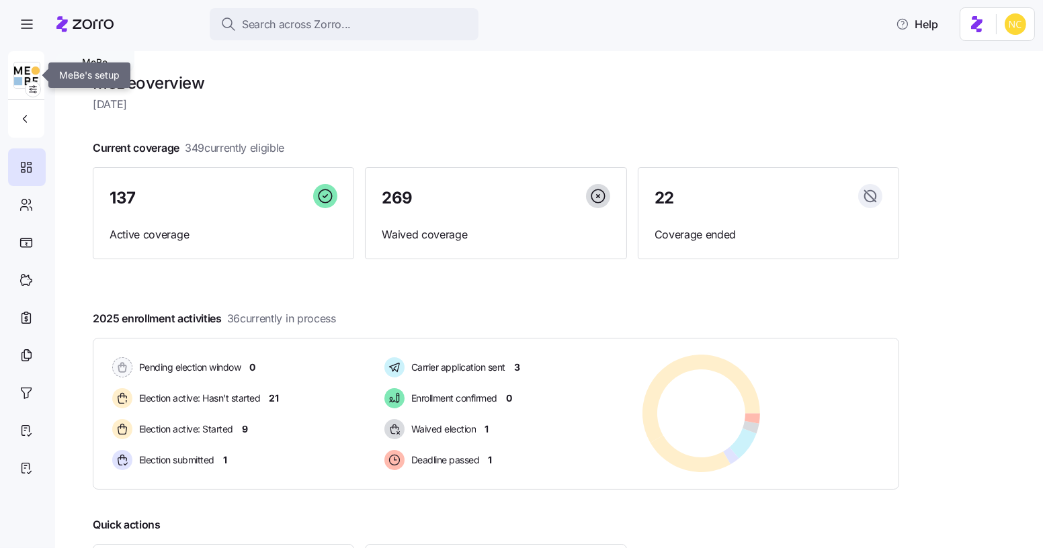
click at [34, 78] on img at bounding box center [27, 75] width 26 height 27
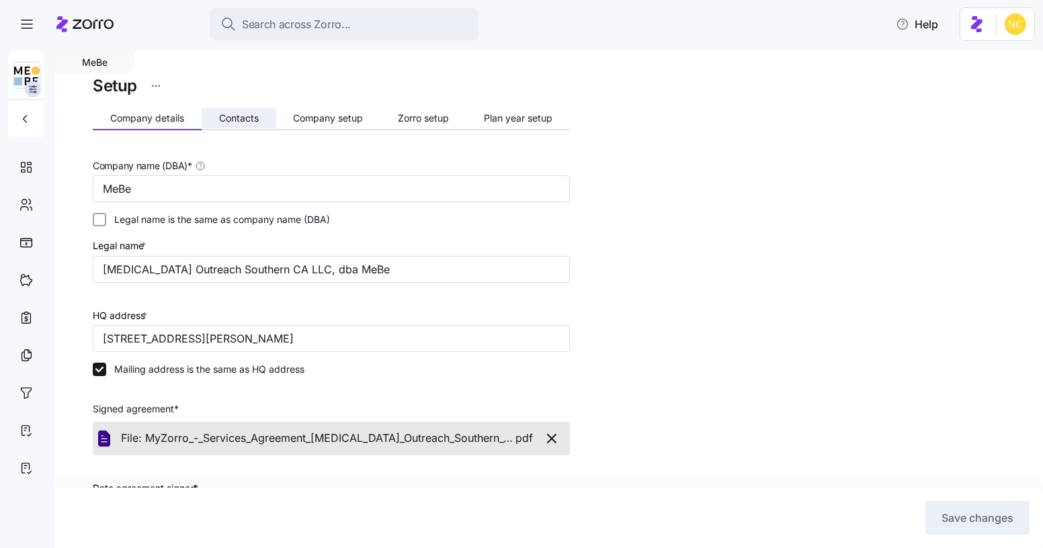
click at [248, 118] on span "Contacts" at bounding box center [239, 118] width 40 height 9
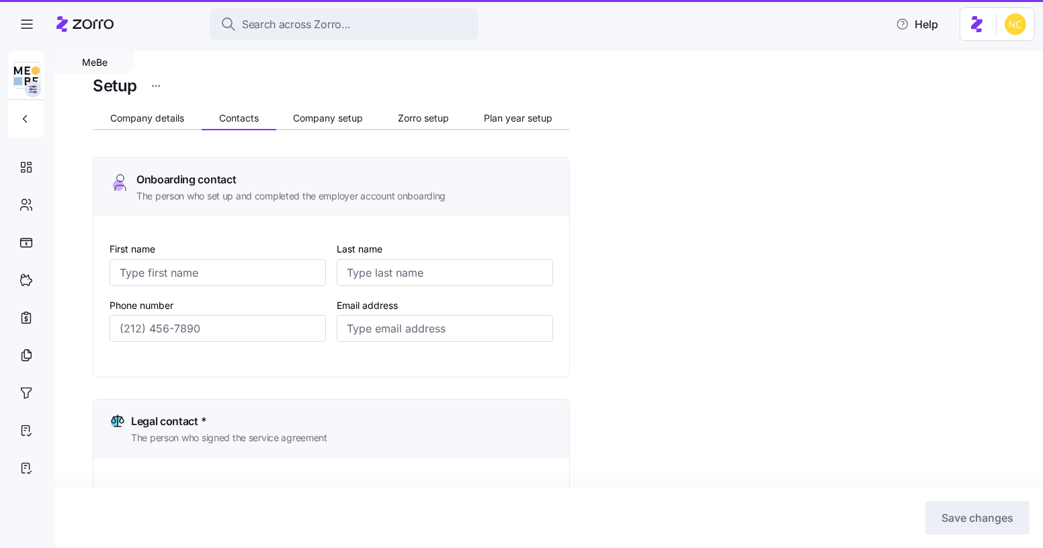
type input "Ali"
type input "Halabi"
type input "ali.halabi@mebefamily.com"
type input "Ali"
type input "Halabi"
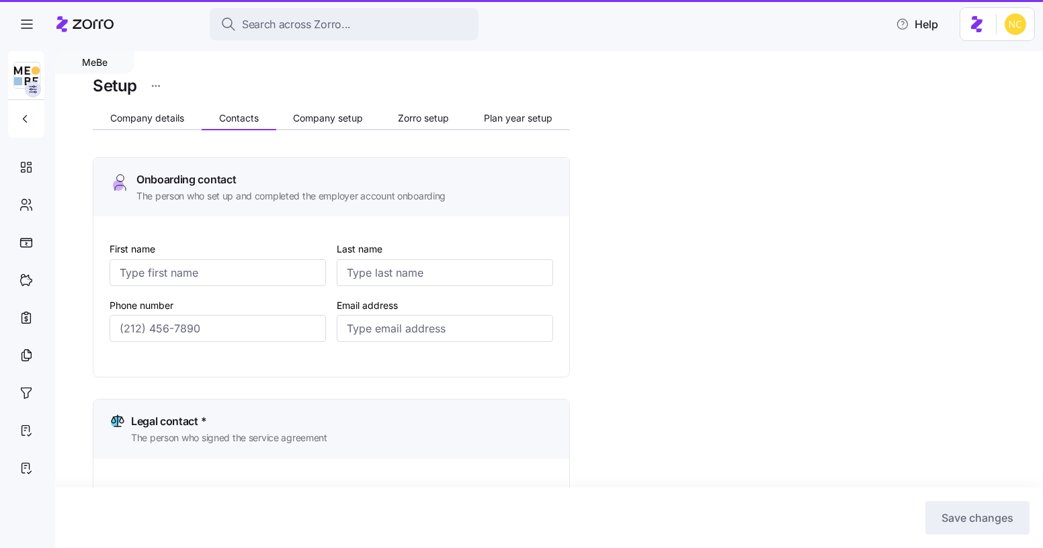
type input "ali.halabi@mebefamily.com"
type input "Cinthia"
type input "Siguenza"
type input "cinthia.siguenza@mebefamily.com"
type input "Samantha"
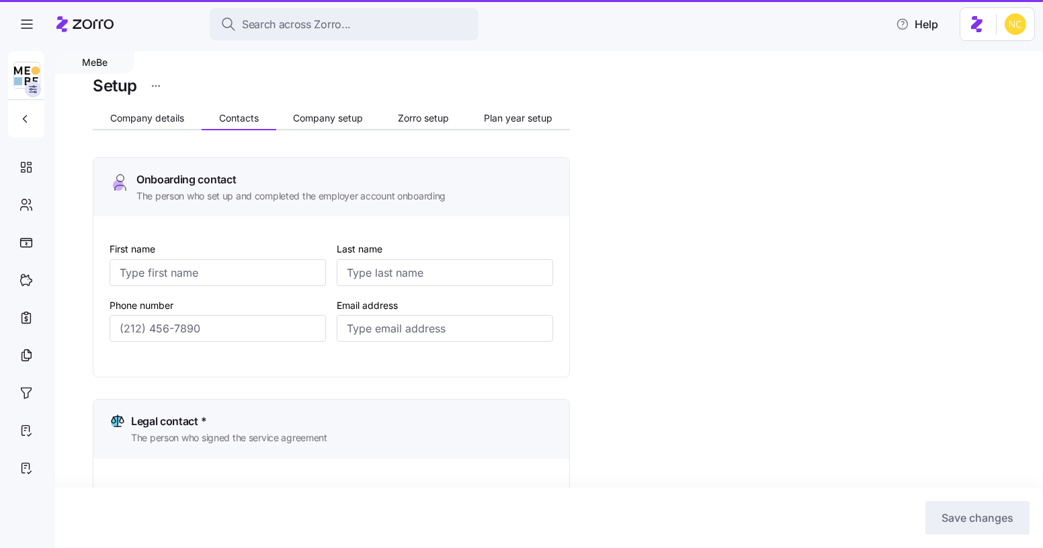
type input "Urso"
type input "ap@mebefamily.com"
type input "(407) 222-4062"
type input "(747) 241-6395"
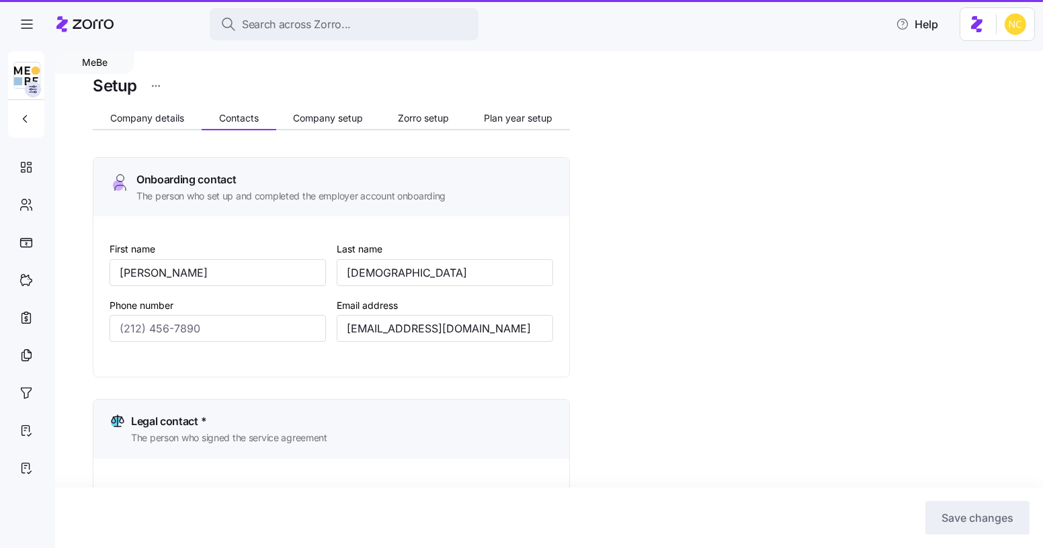
type input "(619) 837-7617"
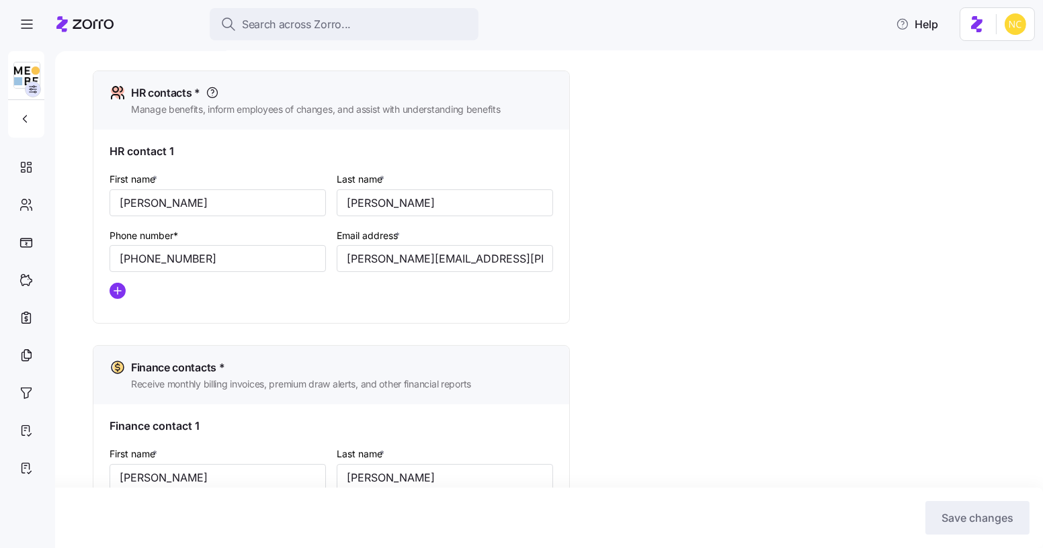
scroll to position [550, 0]
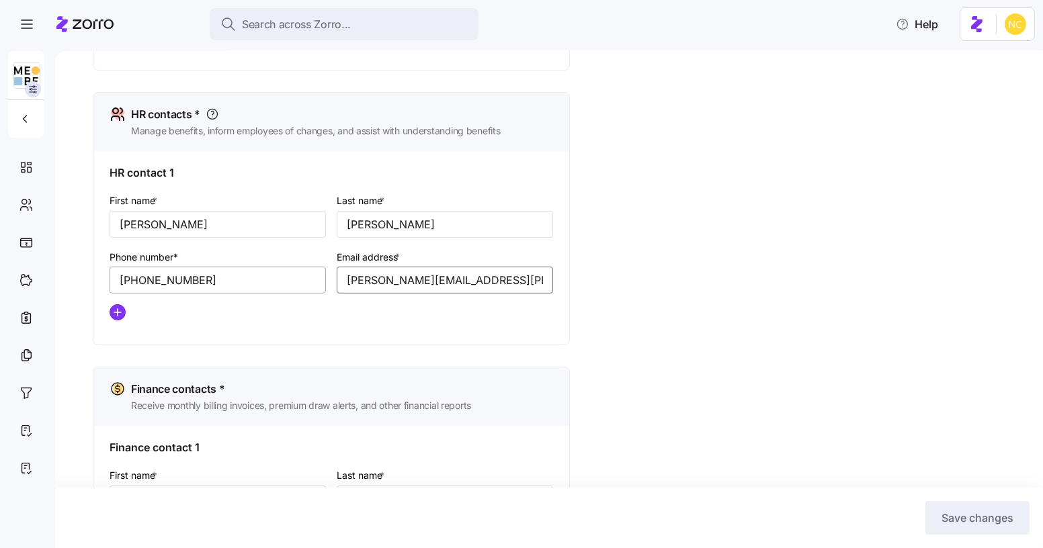
drag, startPoint x: 534, startPoint y: 284, endPoint x: 321, endPoint y: 295, distance: 214.0
click at [321, 295] on div "First name * Cinthia Last name * Siguenza Phone number* (747) 241-6395 Email ad…" at bounding box center [331, 262] width 454 height 150
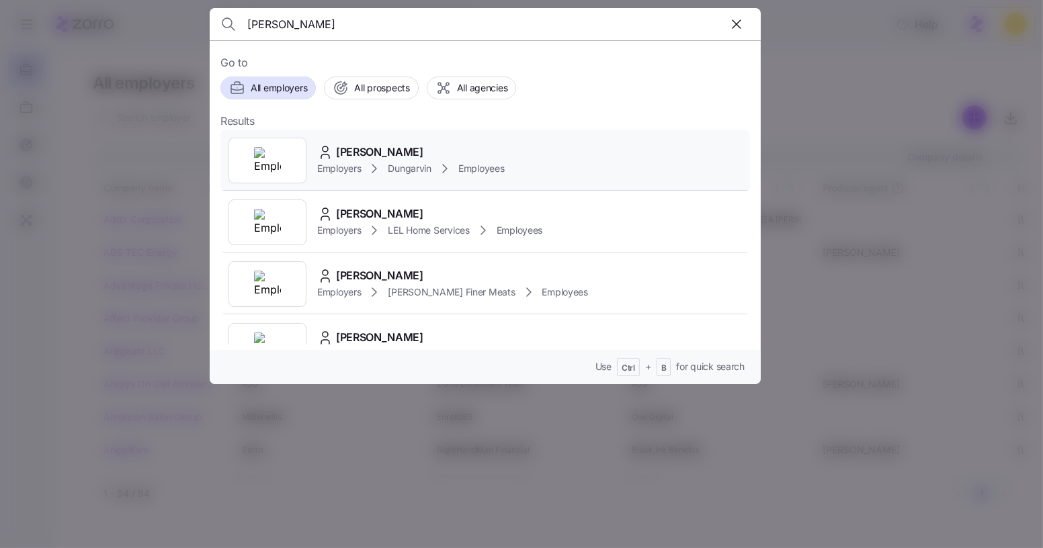
type input "[PERSON_NAME]"
click at [388, 144] on span "[PERSON_NAME]" at bounding box center [379, 152] width 87 height 17
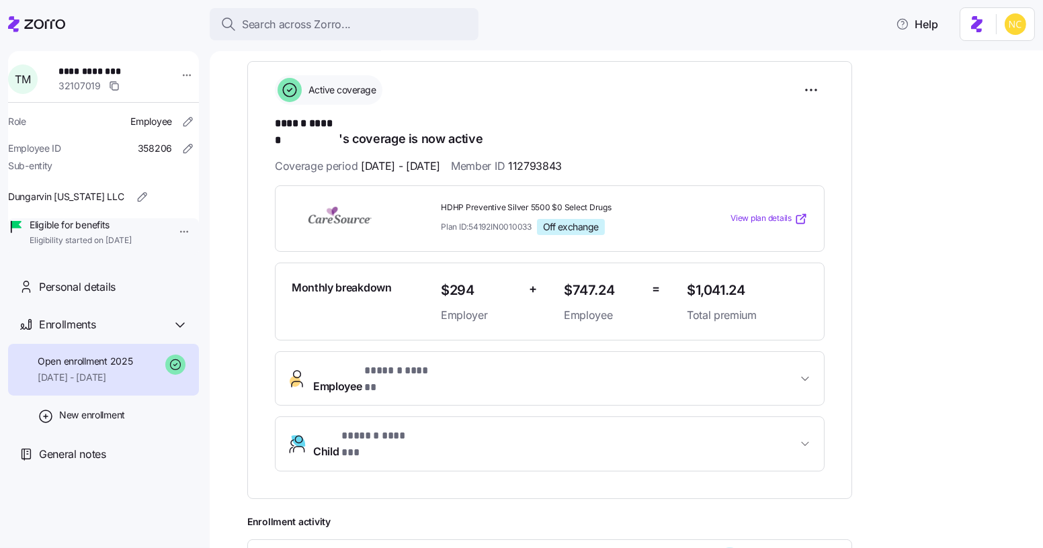
scroll to position [183, 0]
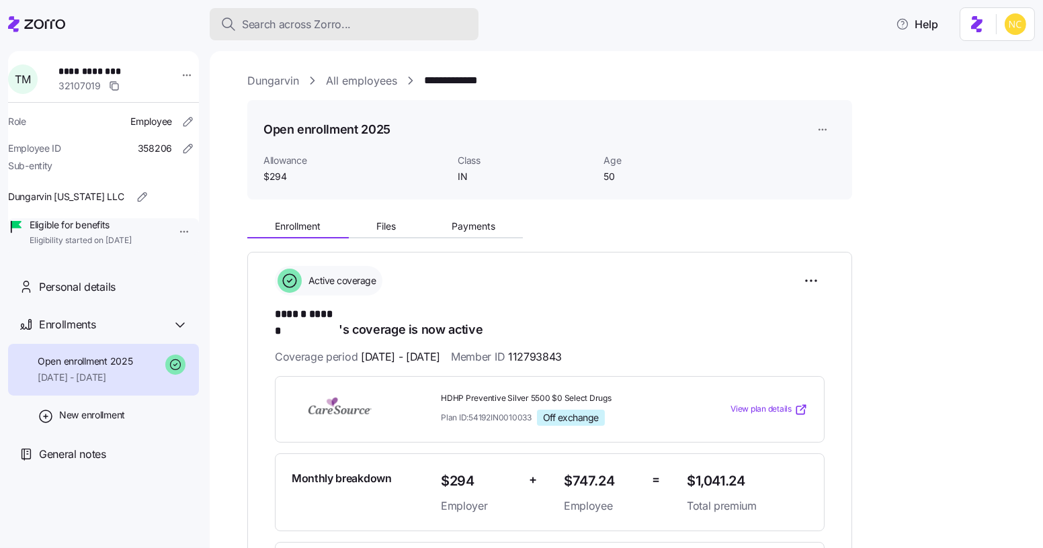
click at [314, 19] on span "Search across Zorro..." at bounding box center [296, 24] width 109 height 17
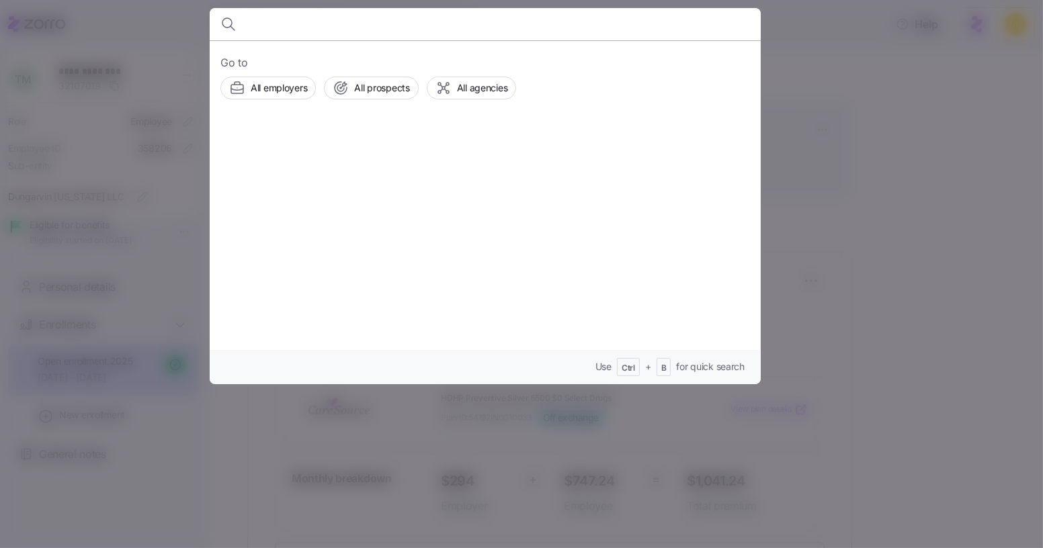
click at [964, 112] on div at bounding box center [521, 274] width 1043 height 548
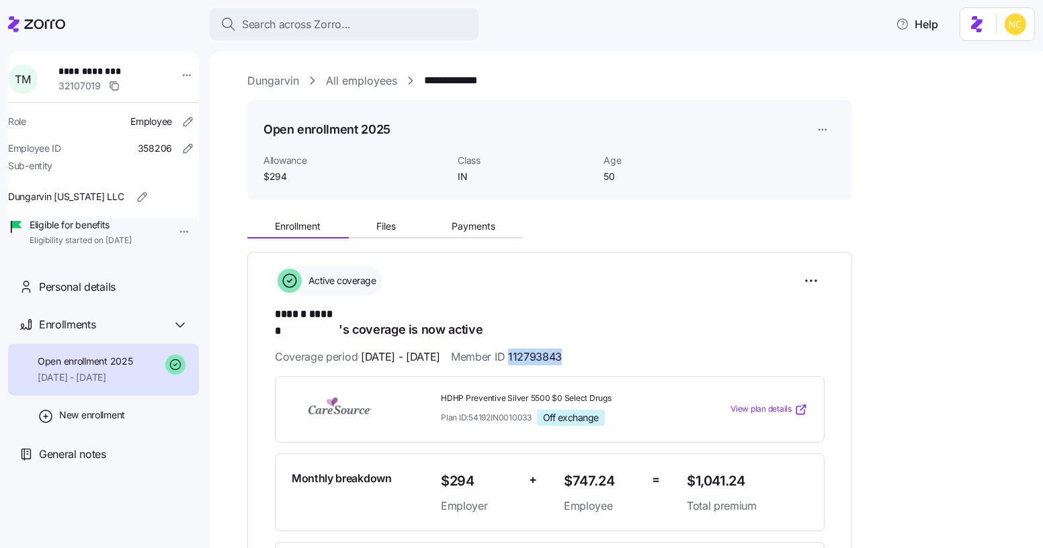
drag, startPoint x: 548, startPoint y: 343, endPoint x: 671, endPoint y: 327, distance: 124.7
click at [662, 349] on div "Coverage period [DATE] - [DATE] Member ID 112793843" at bounding box center [550, 357] width 550 height 17
copy span "112793843"
click at [304, 18] on span "Search across Zorro..." at bounding box center [296, 24] width 109 height 17
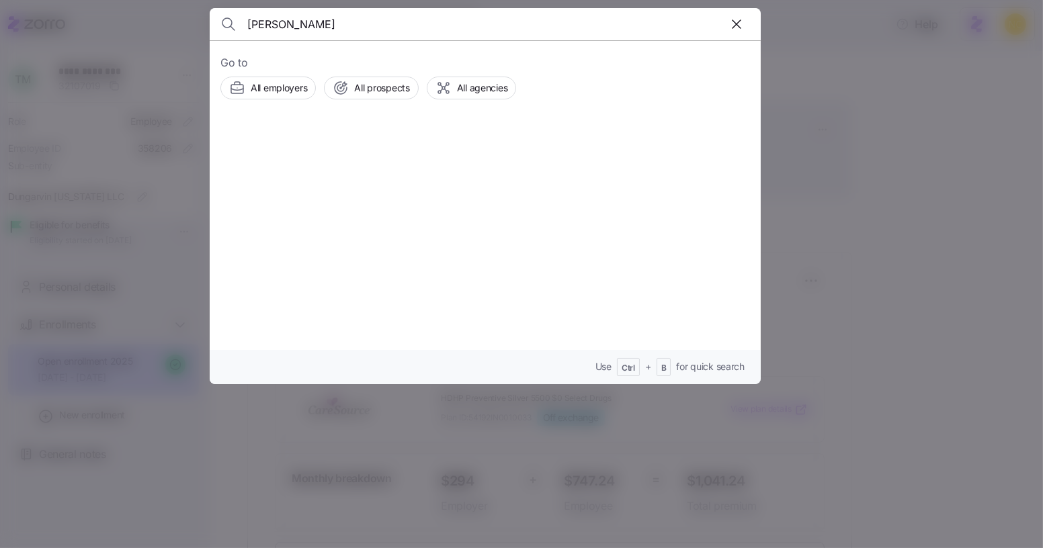
type input "[PERSON_NAME]"
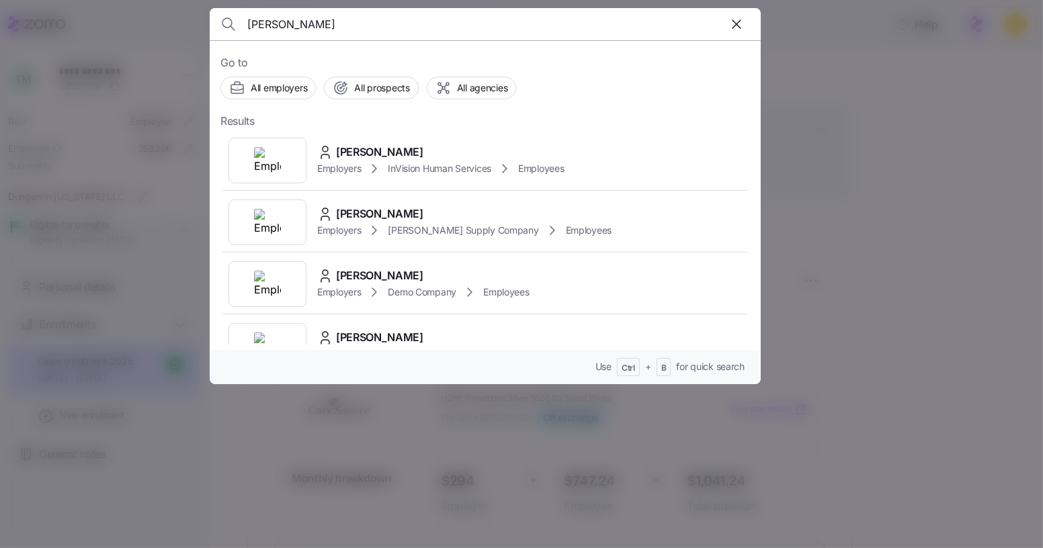
click at [212, 24] on header "[PERSON_NAME]" at bounding box center [485, 24] width 551 height 32
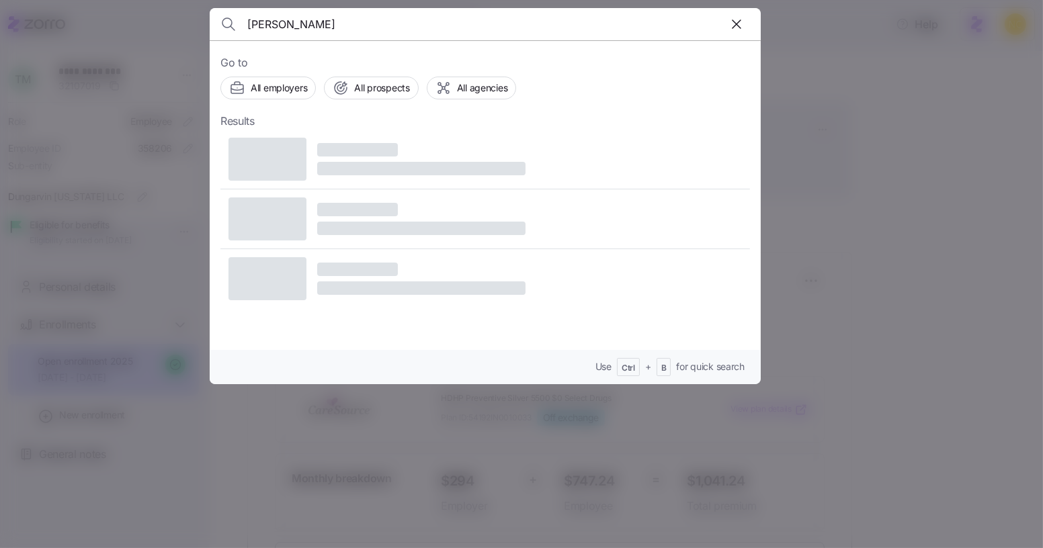
type input "[PERSON_NAME]"
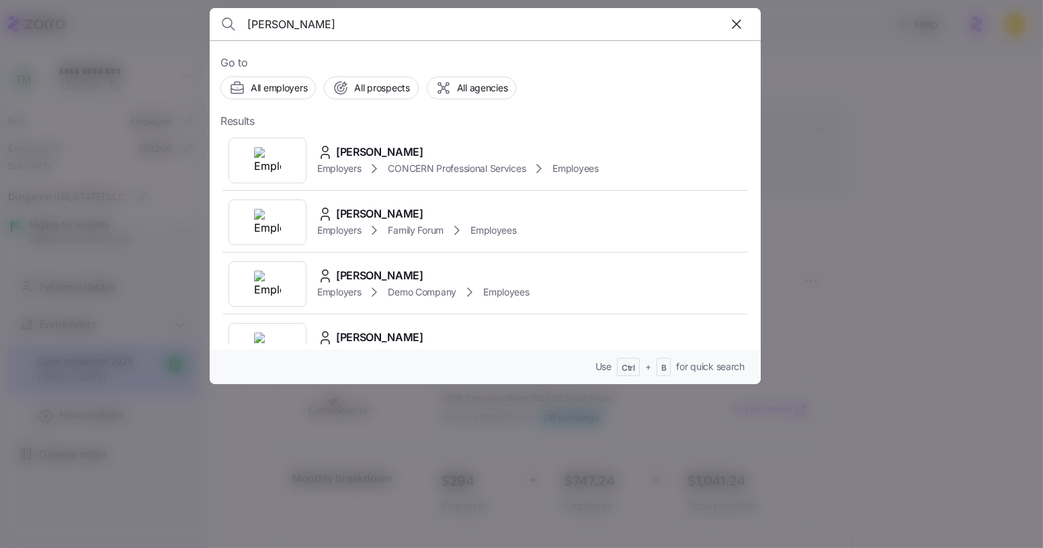
click at [458, 136] on div "Trista Bennett Employers CONCERN Professional Services Employees" at bounding box center [485, 161] width 530 height 62
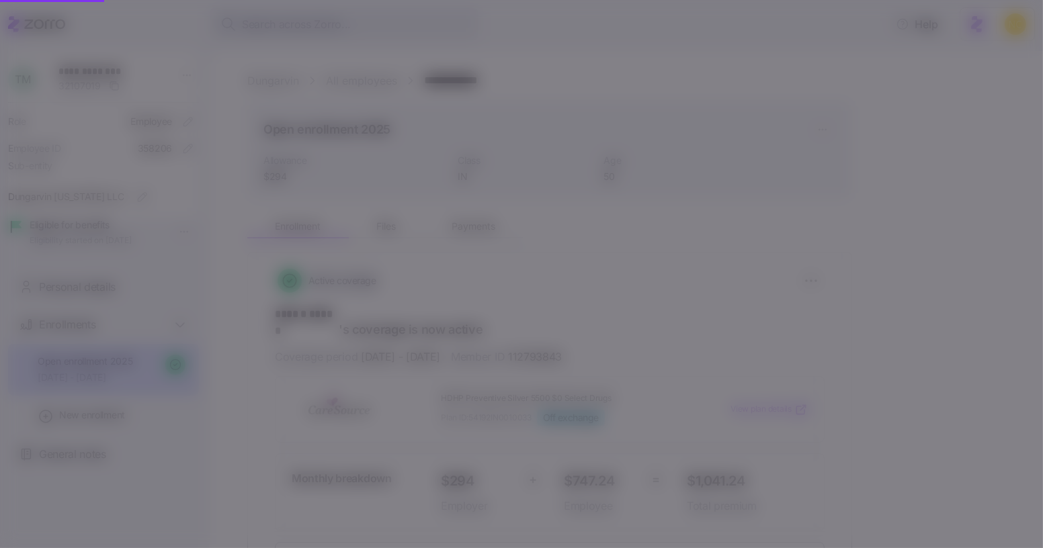
drag, startPoint x: 458, startPoint y: 140, endPoint x: 459, endPoint y: 149, distance: 9.5
click at [456, 144] on div "Trista Bennett Employers CONCERN Professional Services Employees" at bounding box center [485, 161] width 530 height 62
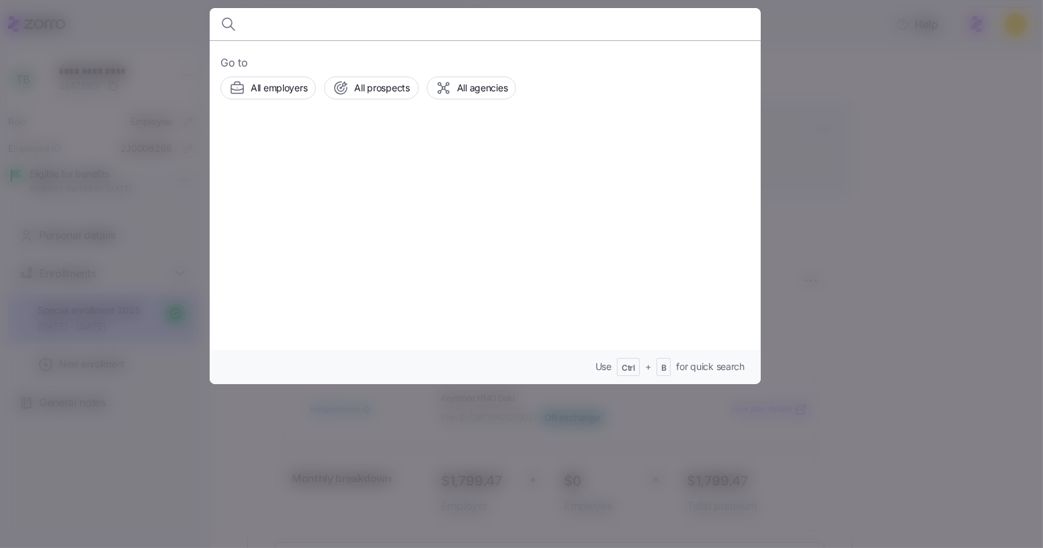
drag, startPoint x: 865, startPoint y: 99, endPoint x: 852, endPoint y: 94, distance: 13.6
click at [853, 93] on div at bounding box center [521, 274] width 1043 height 548
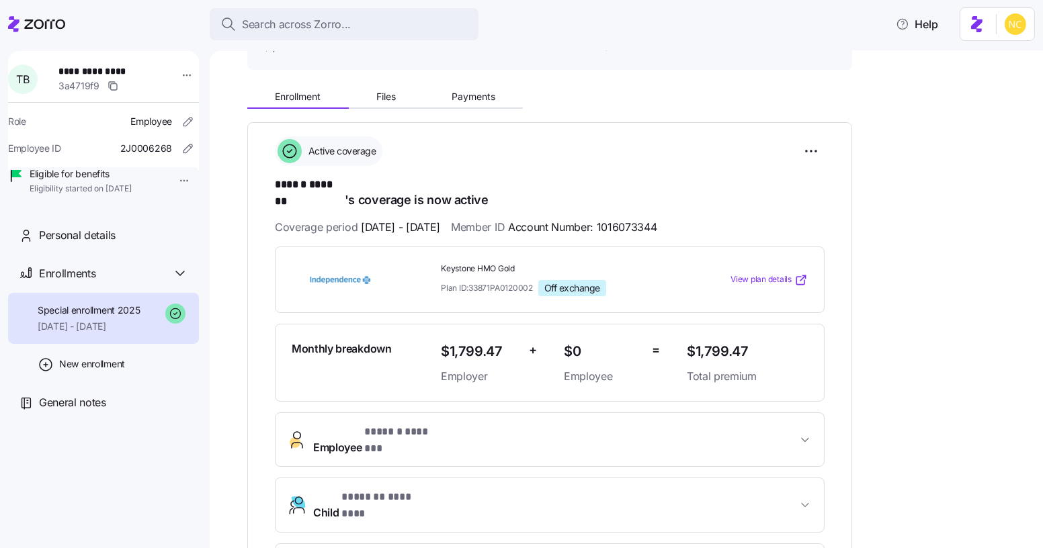
scroll to position [122, 0]
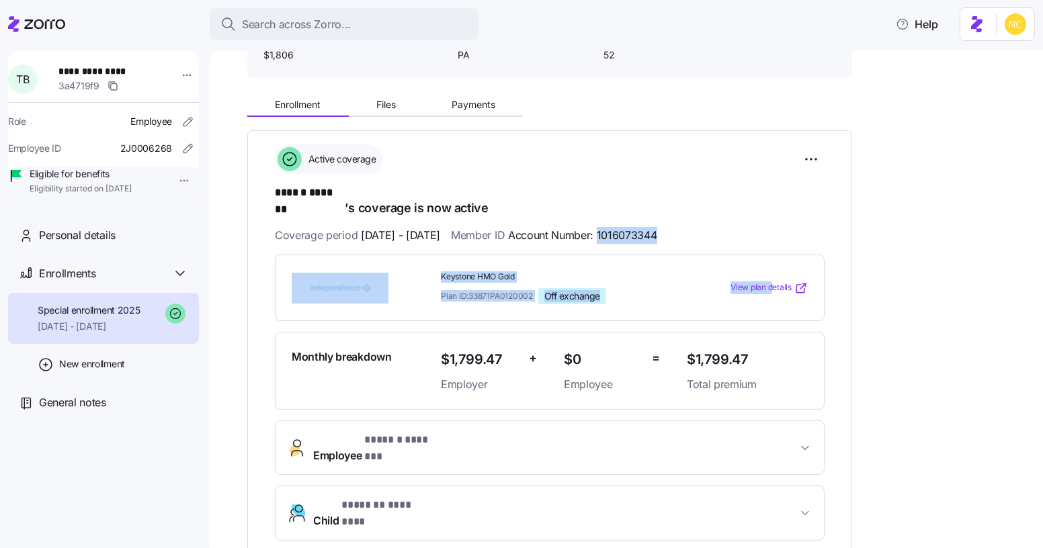
drag, startPoint x: 636, startPoint y: 221, endPoint x: 685, endPoint y: 176, distance: 66.1
click at [774, 243] on div "**********" at bounding box center [550, 370] width 550 height 452
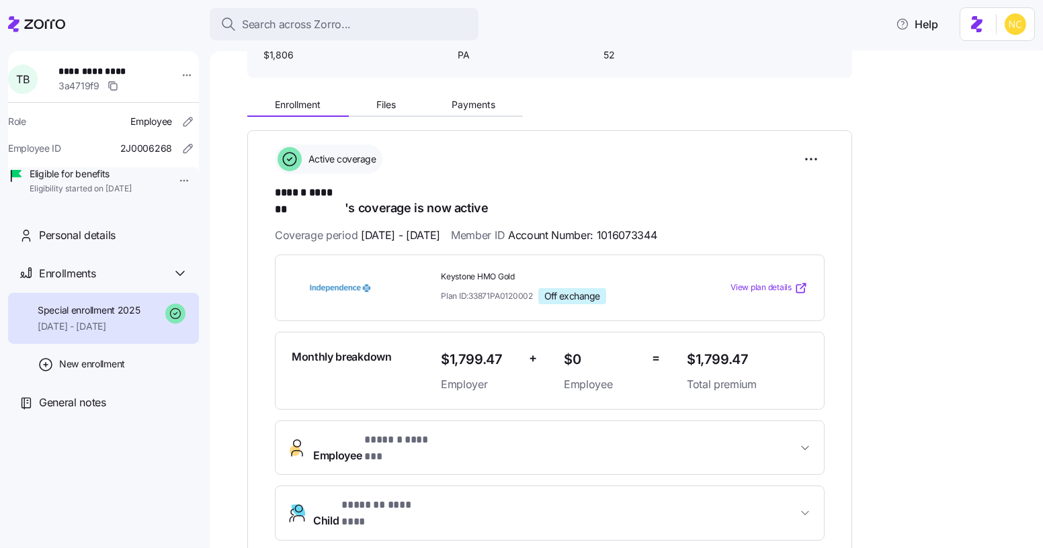
click at [663, 195] on h1 "****** ******* 's coverage is now active" at bounding box center [550, 201] width 550 height 32
drag, startPoint x: 703, startPoint y: 226, endPoint x: 636, endPoint y: 226, distance: 67.2
click at [636, 227] on div "Coverage period 03/01/2025 - 12/31/2025 Member ID Account Number: 1016073344" at bounding box center [550, 235] width 550 height 17
copy span "1016073344"
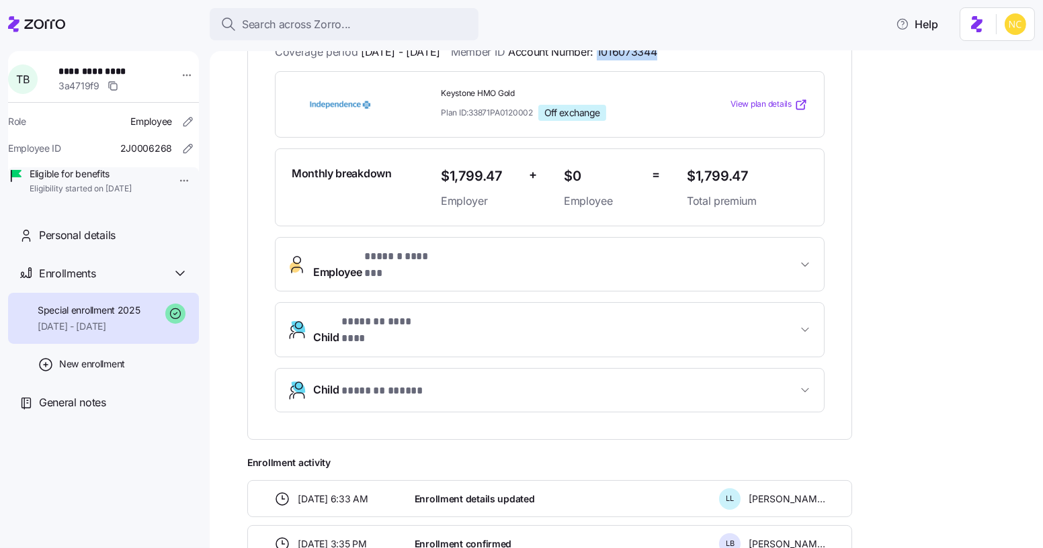
click at [466, 253] on button "Employee * ****** ******* *" at bounding box center [550, 265] width 548 height 54
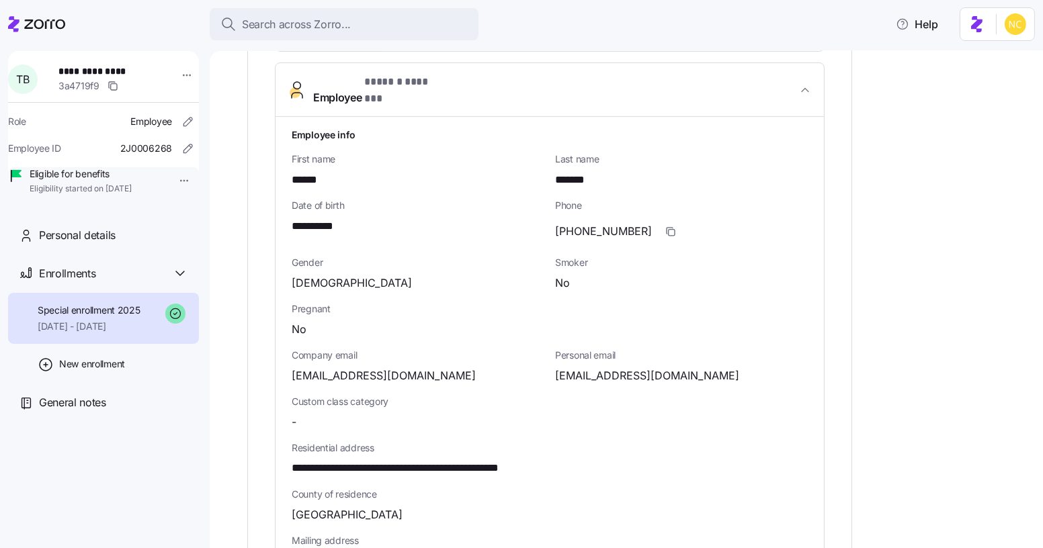
scroll to position [489, 0]
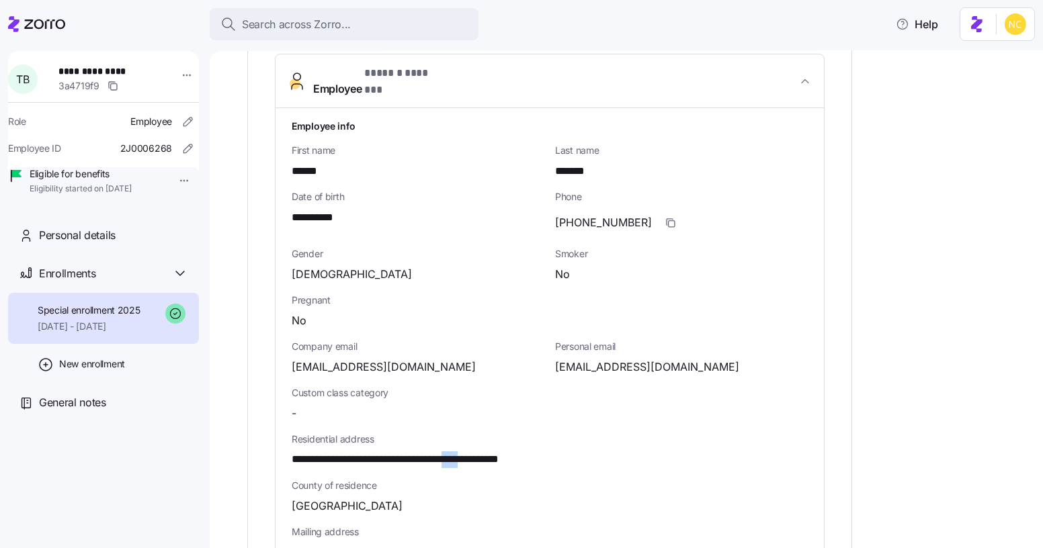
drag, startPoint x: 476, startPoint y: 433, endPoint x: 499, endPoint y: 435, distance: 23.0
click at [500, 452] on span "**********" at bounding box center [429, 460] width 274 height 17
click at [487, 452] on span "**********" at bounding box center [429, 460] width 274 height 17
click at [473, 452] on span "**********" at bounding box center [429, 460] width 274 height 17
drag, startPoint x: 475, startPoint y: 433, endPoint x: 502, endPoint y: 434, distance: 26.9
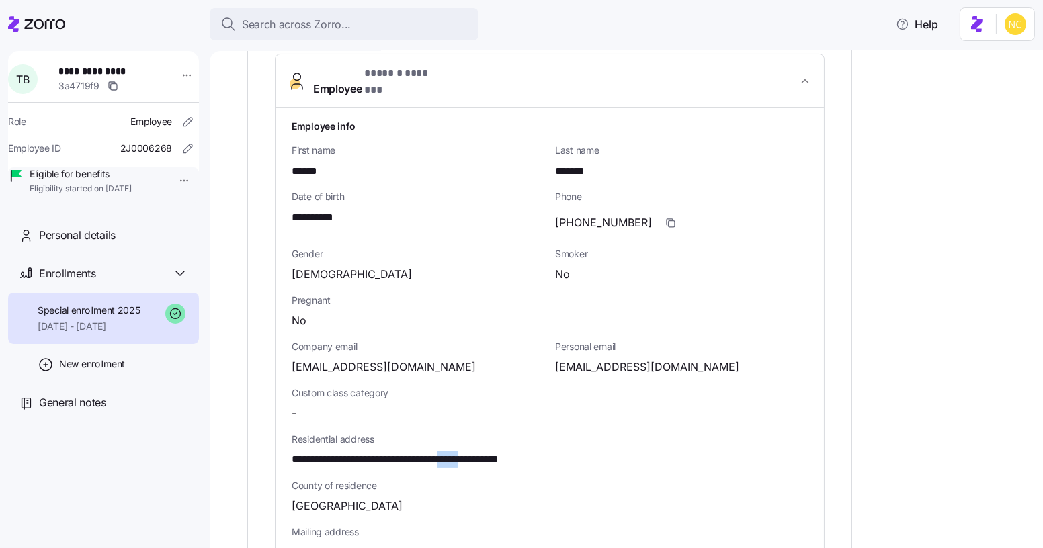
click at [502, 452] on span "**********" at bounding box center [429, 460] width 274 height 17
copy span "*****"
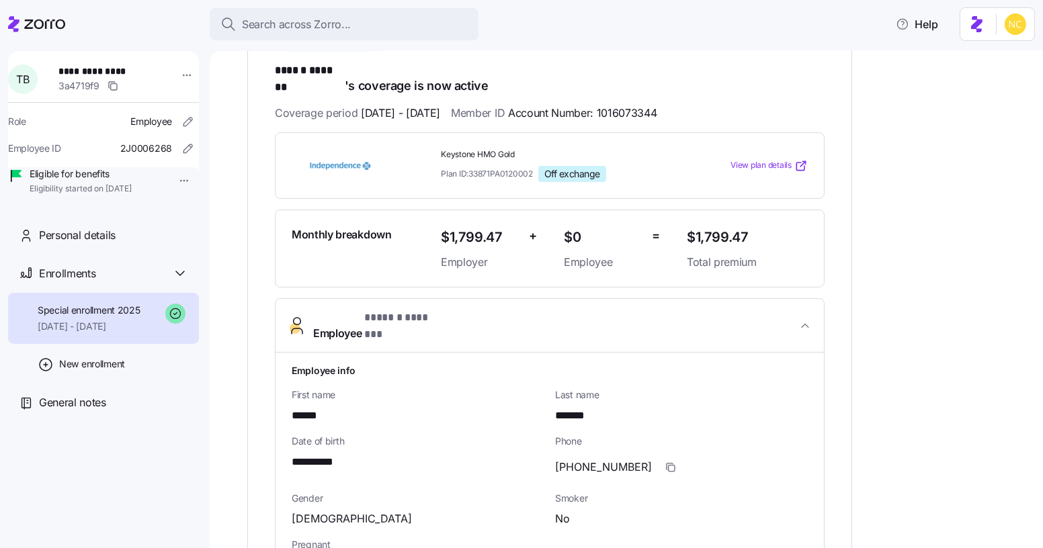
scroll to position [0, 0]
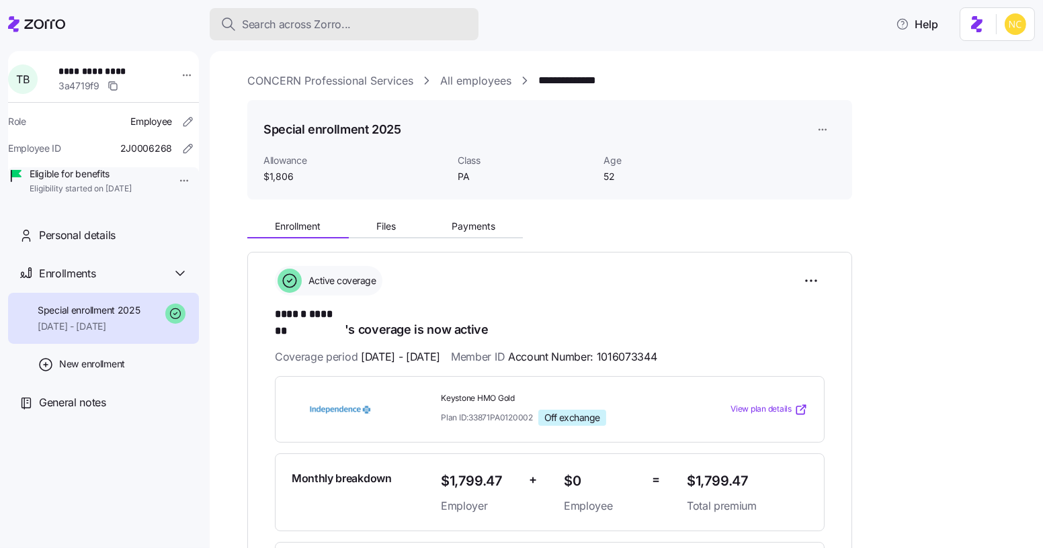
click at [272, 16] on span "Search across Zorro..." at bounding box center [296, 24] width 109 height 17
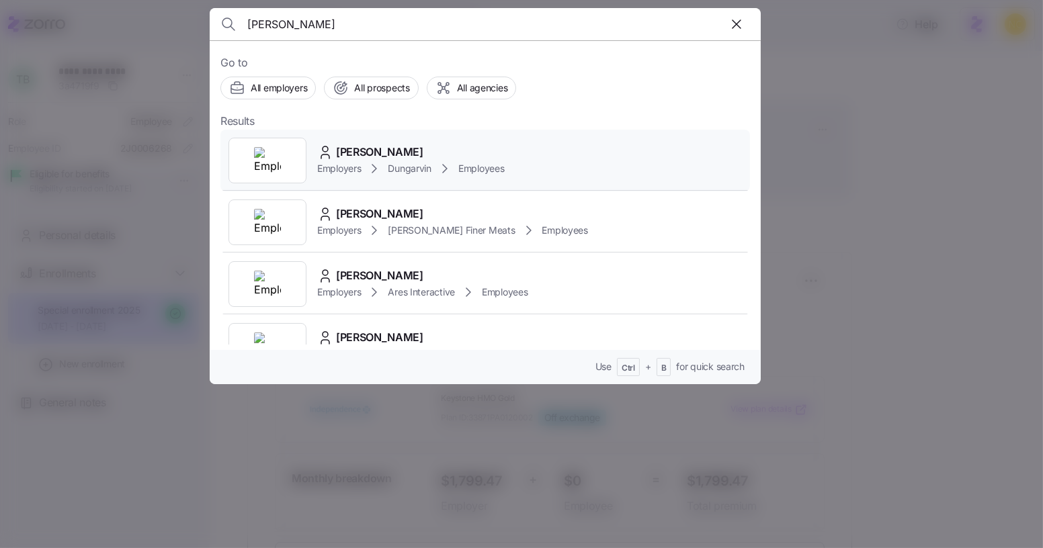
type input "teresa mill"
click at [429, 148] on div "[PERSON_NAME]" at bounding box center [410, 152] width 187 height 17
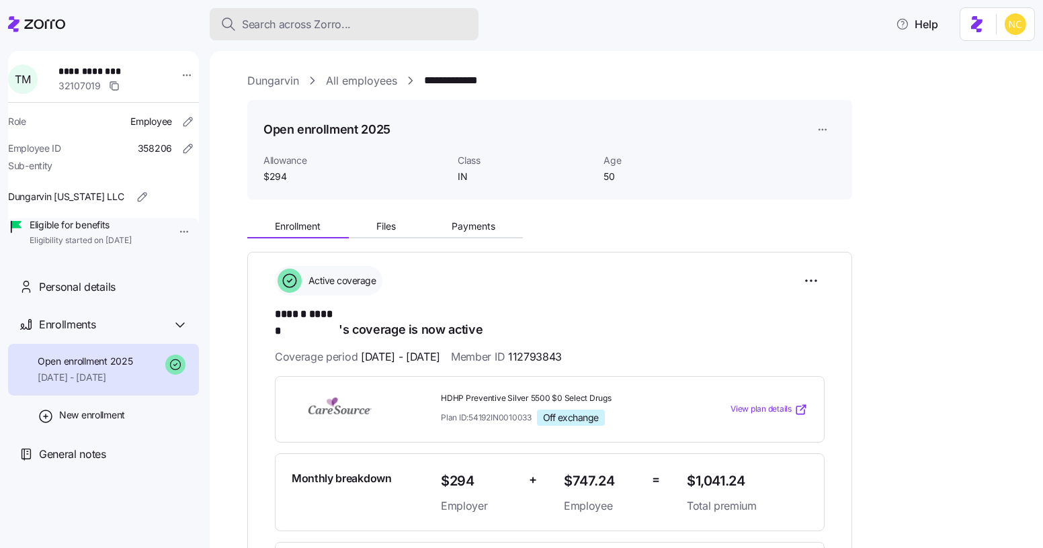
click at [290, 13] on button "Search across Zorro..." at bounding box center [344, 24] width 269 height 32
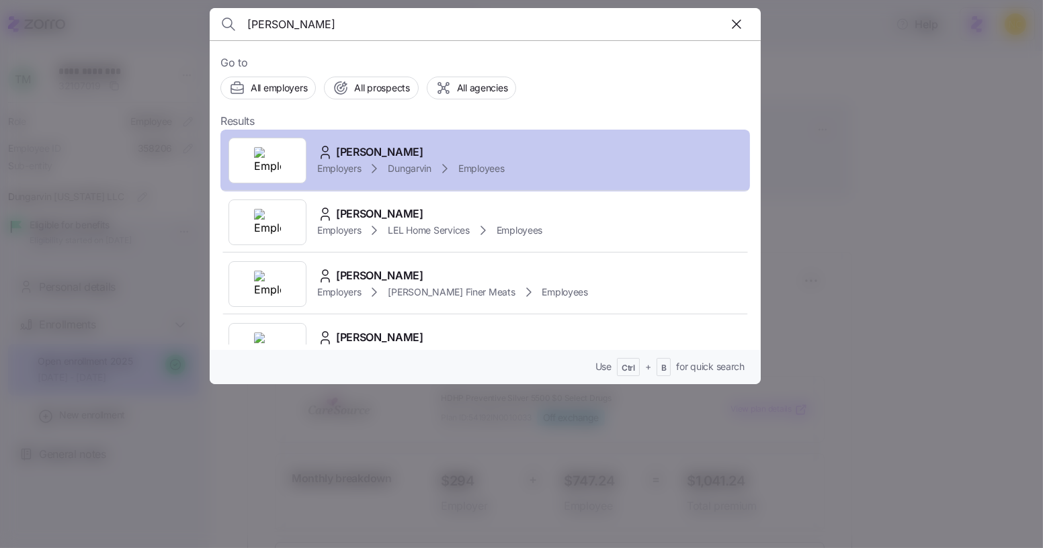
type input "teresa miller"
click at [368, 163] on icon at bounding box center [374, 169] width 16 height 16
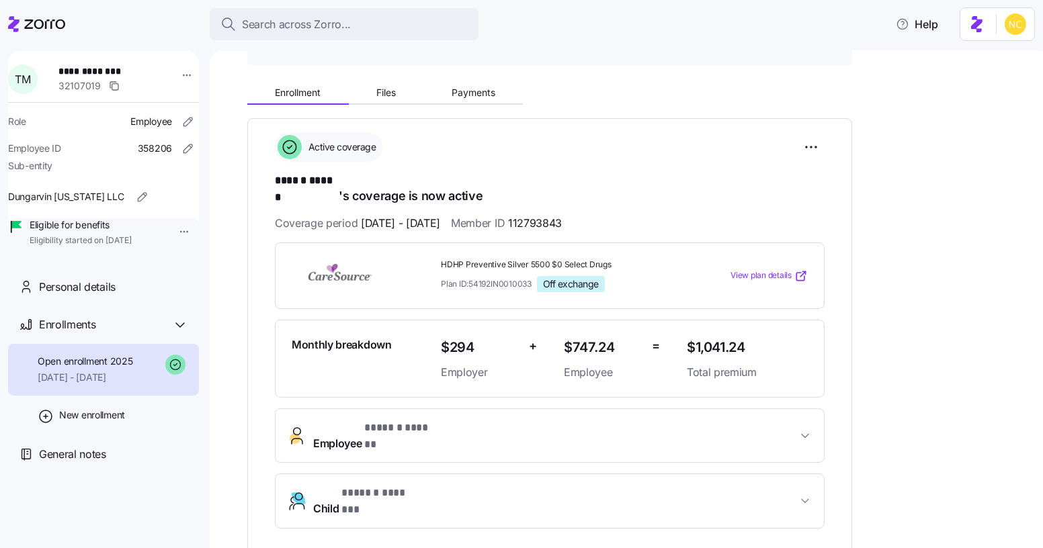
scroll to position [122, 0]
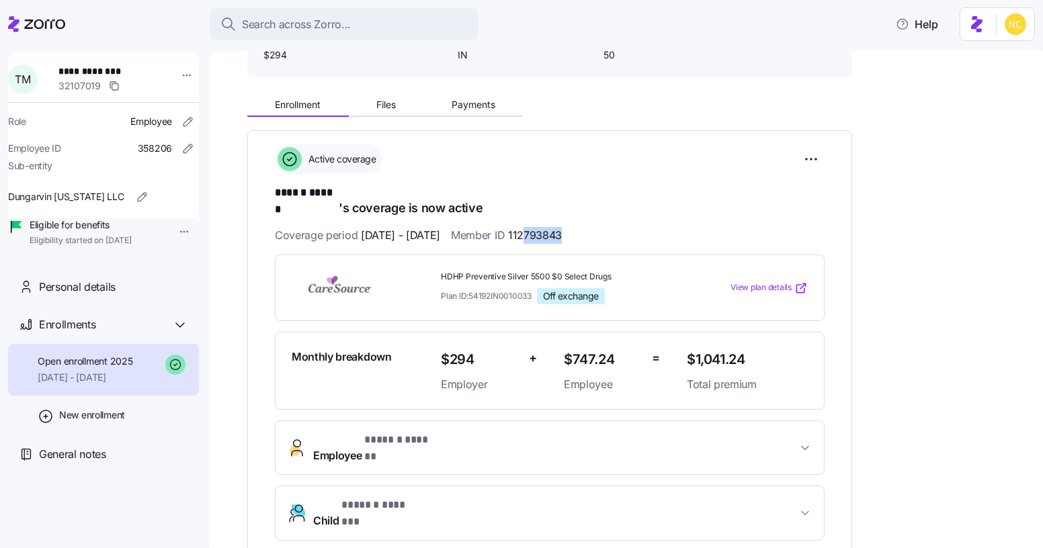
drag, startPoint x: 601, startPoint y: 212, endPoint x: 563, endPoint y: 214, distance: 38.4
click at [563, 227] on div "Coverage period [DATE] - [DATE] Member ID 112793843" at bounding box center [550, 235] width 550 height 17
click at [546, 227] on span "112793843" at bounding box center [535, 235] width 54 height 17
drag, startPoint x: 548, startPoint y: 217, endPoint x: 610, endPoint y: 215, distance: 61.9
click at [608, 227] on div "Coverage period [DATE] - [DATE] Member ID 112793843" at bounding box center [550, 235] width 550 height 17
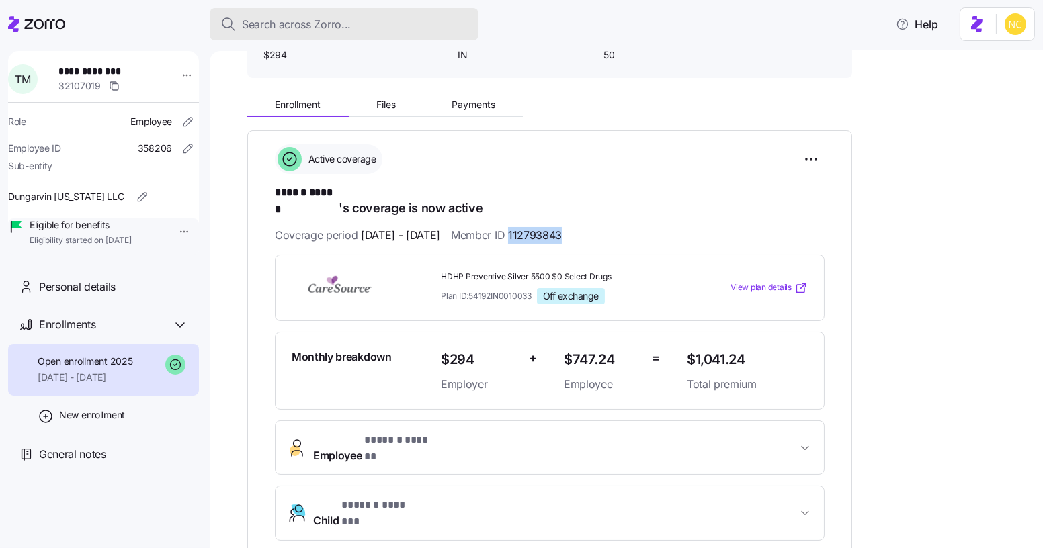
copy span "112793843"
